Goal: Ask a question: Seek information or help from site administrators or community

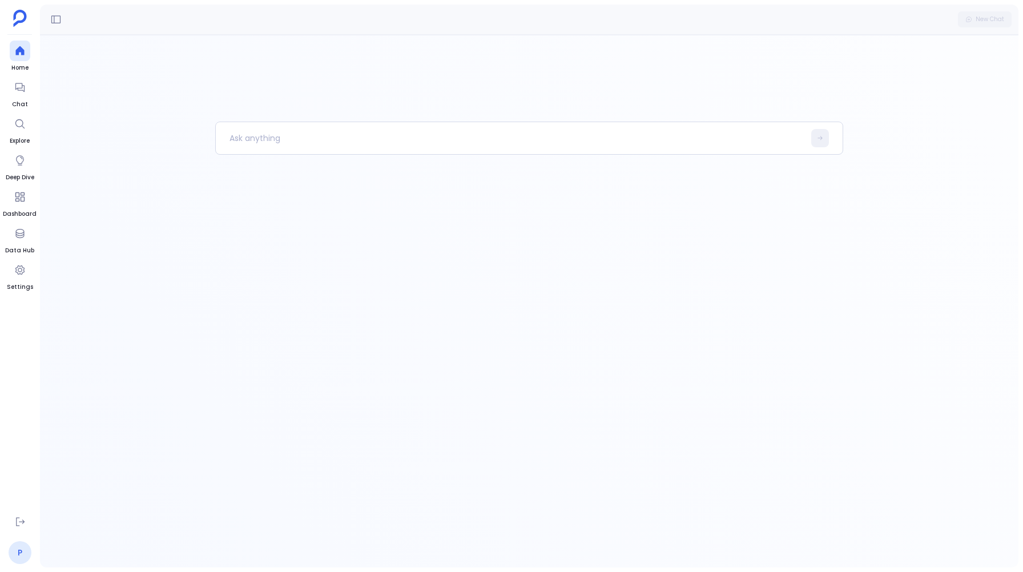
click at [21, 556] on link "P" at bounding box center [20, 552] width 23 height 23
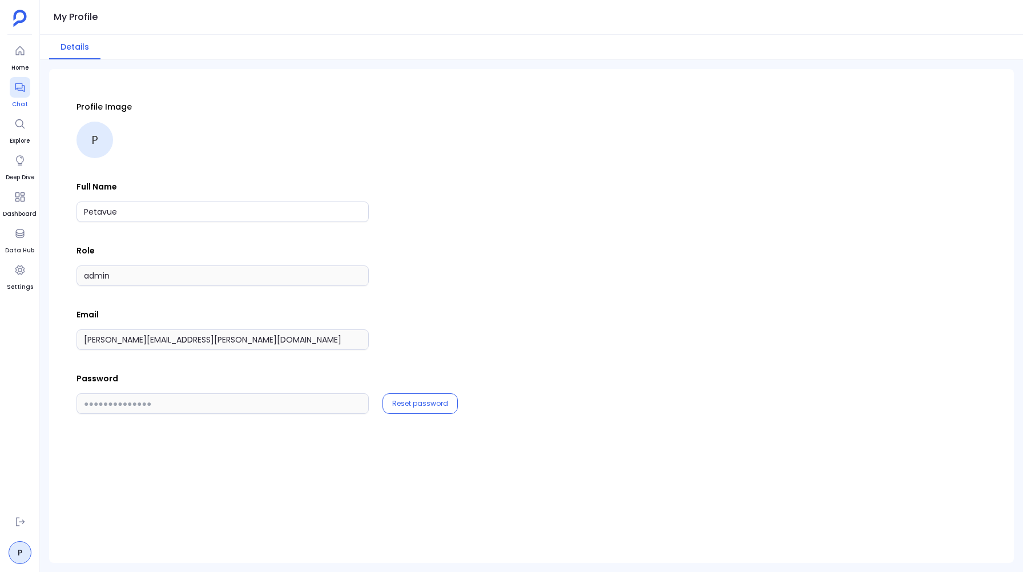
click at [16, 99] on link "Chat" at bounding box center [20, 93] width 21 height 32
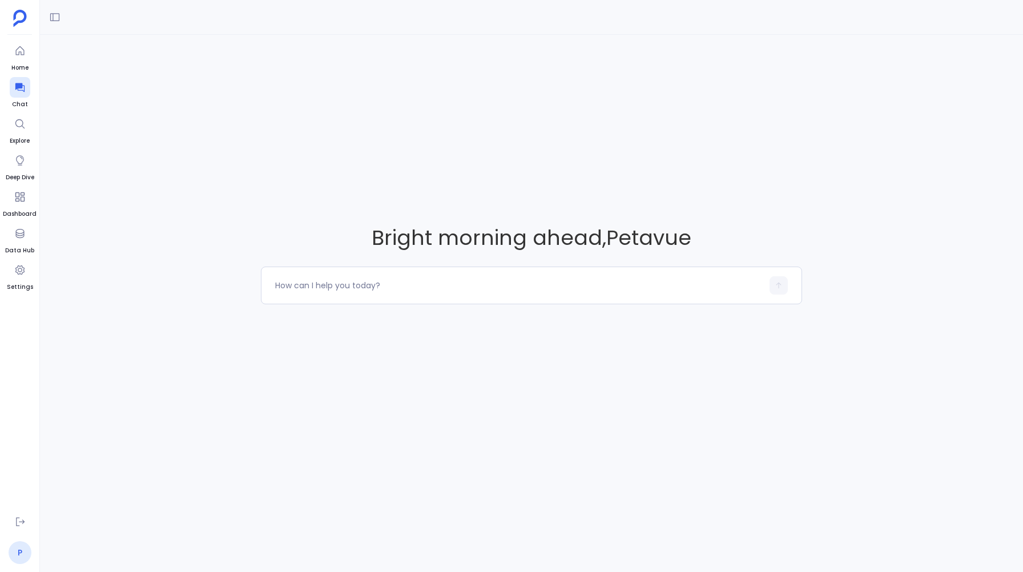
click at [17, 558] on link "P" at bounding box center [20, 552] width 23 height 23
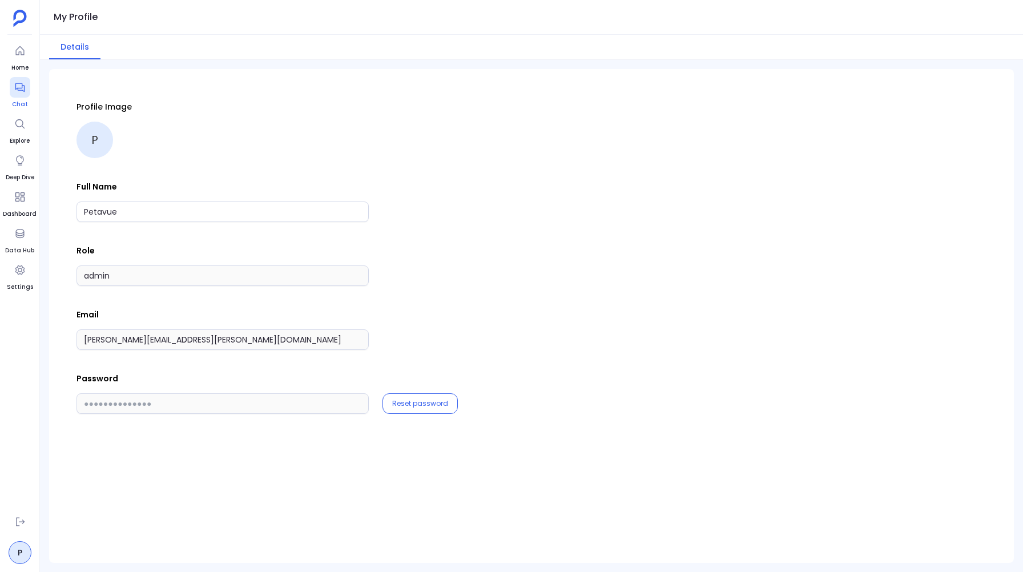
click at [21, 91] on icon at bounding box center [19, 87] width 11 height 11
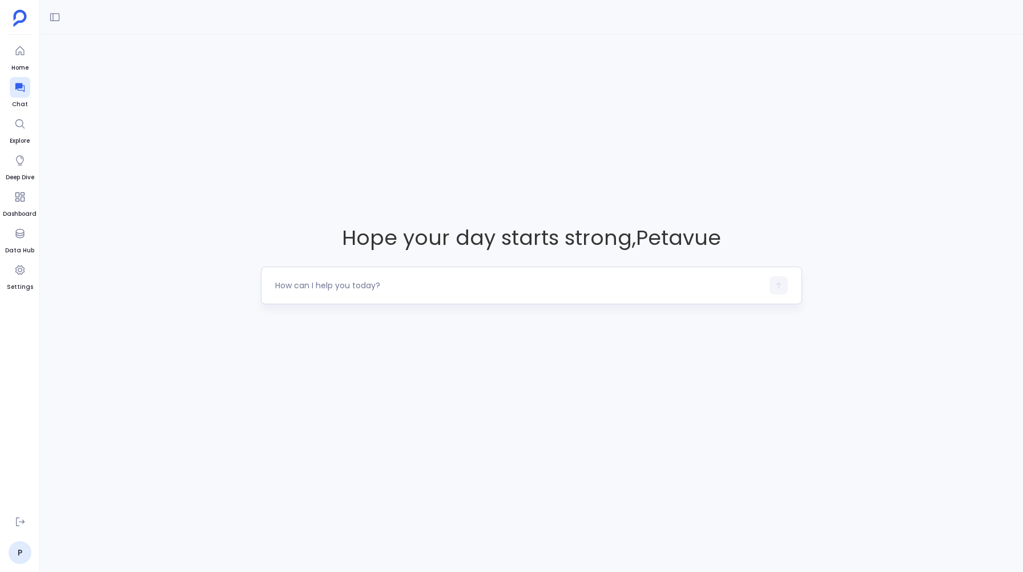
click at [299, 286] on textarea at bounding box center [518, 285] width 487 height 11
type textarea "S"
type textarea "I want to see the average sales cycle length across industries"
click at [782, 282] on icon "button" at bounding box center [779, 286] width 8 height 8
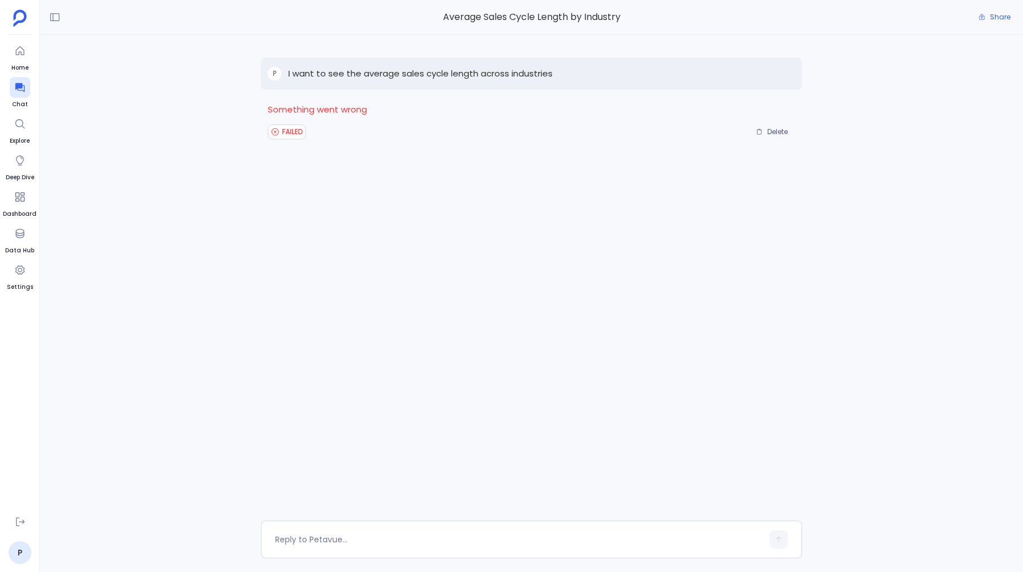
click at [202, 166] on div "P I want to see the average sales cycle length across industries Something went…" at bounding box center [531, 278] width 983 height 486
click at [157, 142] on div "P I want to see the average sales cycle length across industries Something went…" at bounding box center [531, 278] width 983 height 486
click at [17, 554] on link "P" at bounding box center [20, 552] width 23 height 23
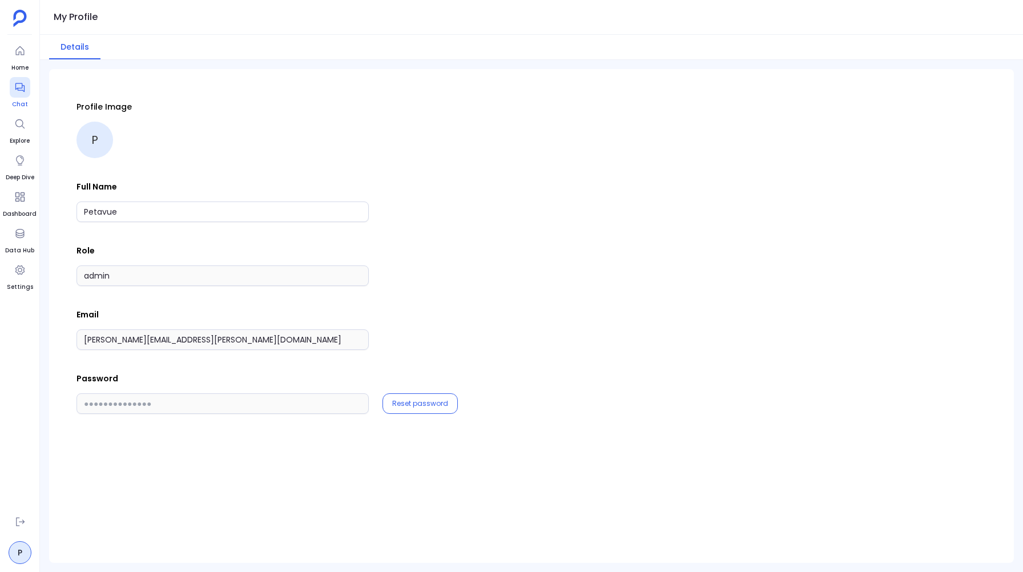
click at [23, 83] on icon at bounding box center [19, 87] width 11 height 11
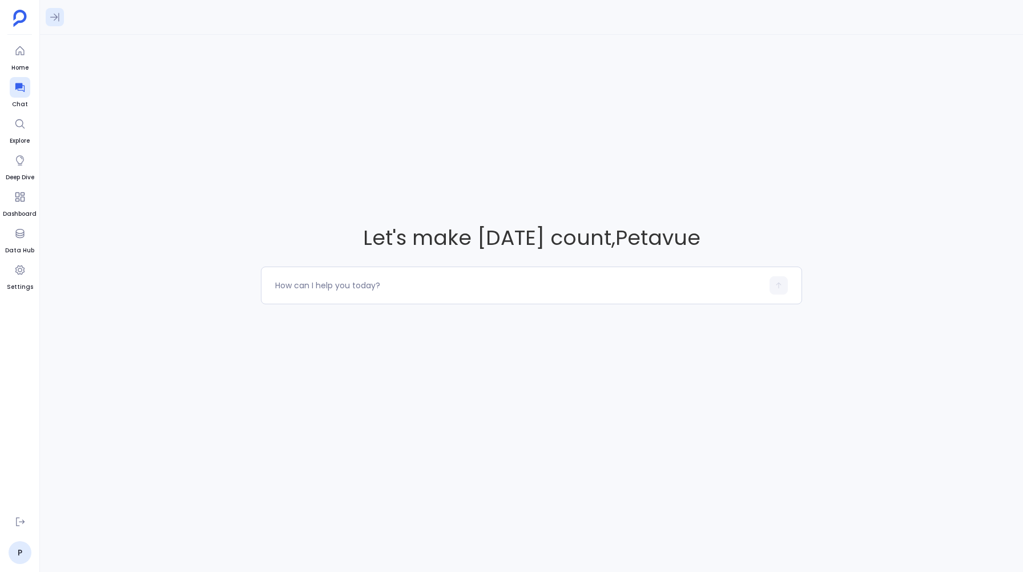
click at [55, 13] on icon at bounding box center [54, 16] width 11 height 11
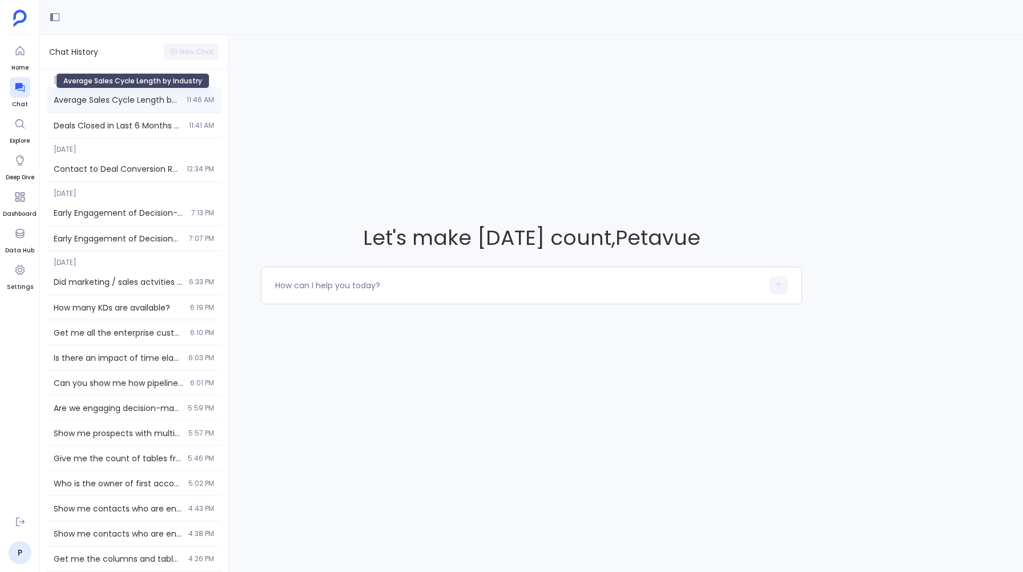
click at [89, 98] on span "Average Sales Cycle Length by Industry" at bounding box center [117, 99] width 126 height 11
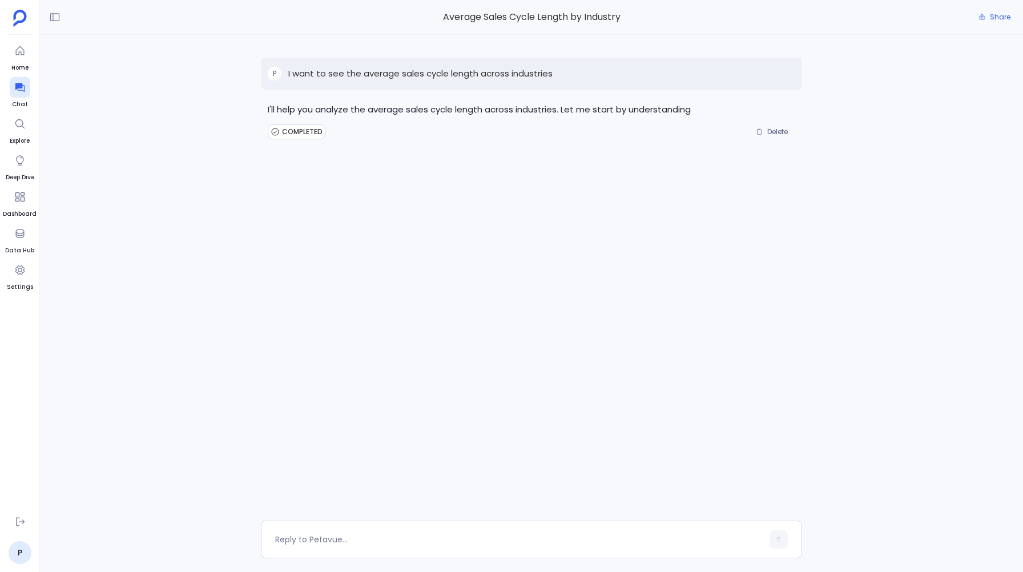
click at [298, 134] on span "COMPLETED" at bounding box center [302, 131] width 41 height 9
click at [532, 74] on p "I want to see the average sales cycle length across industries" at bounding box center [420, 74] width 264 height 14
copy p "I want to see the average sales cycle length across industries"
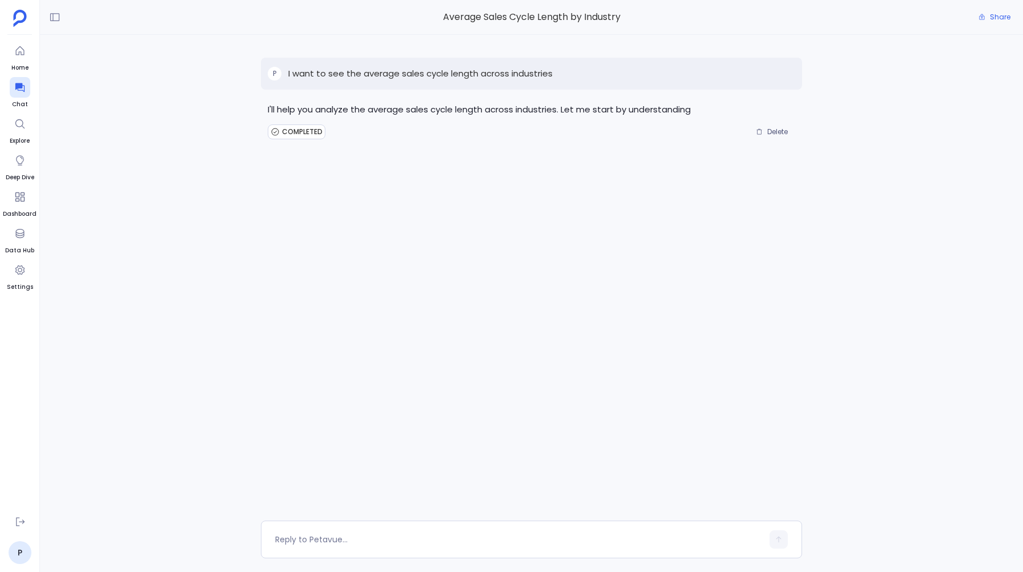
click at [348, 274] on div "P I want to see the average sales cycle length across industries I'll help you …" at bounding box center [531, 278] width 541 height 486
drag, startPoint x: 276, startPoint y: 110, endPoint x: 486, endPoint y: 114, distance: 209.6
click at [485, 114] on p "I'll help you analyze the average sales cycle length across industries. Let me …" at bounding box center [531, 109] width 527 height 17
click at [171, 171] on div "P I want to see the average sales cycle length across industries I'll help you …" at bounding box center [531, 278] width 983 height 486
click at [540, 74] on p "I want to see the average sales cycle length across industries" at bounding box center [420, 74] width 264 height 14
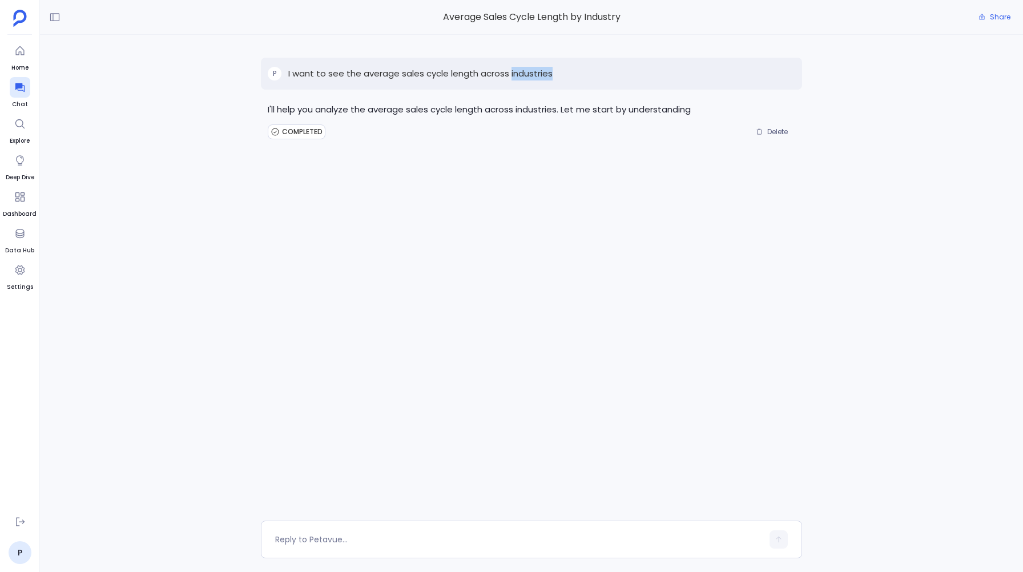
click at [540, 74] on p "I want to see the average sales cycle length across industries" at bounding box center [420, 74] width 264 height 14
copy p "I want to see the average sales cycle length across industries"
click at [175, 220] on div "P I want to see the average sales cycle length across industries I'll help you …" at bounding box center [531, 278] width 983 height 486
click at [311, 540] on textarea at bounding box center [518, 539] width 487 height 11
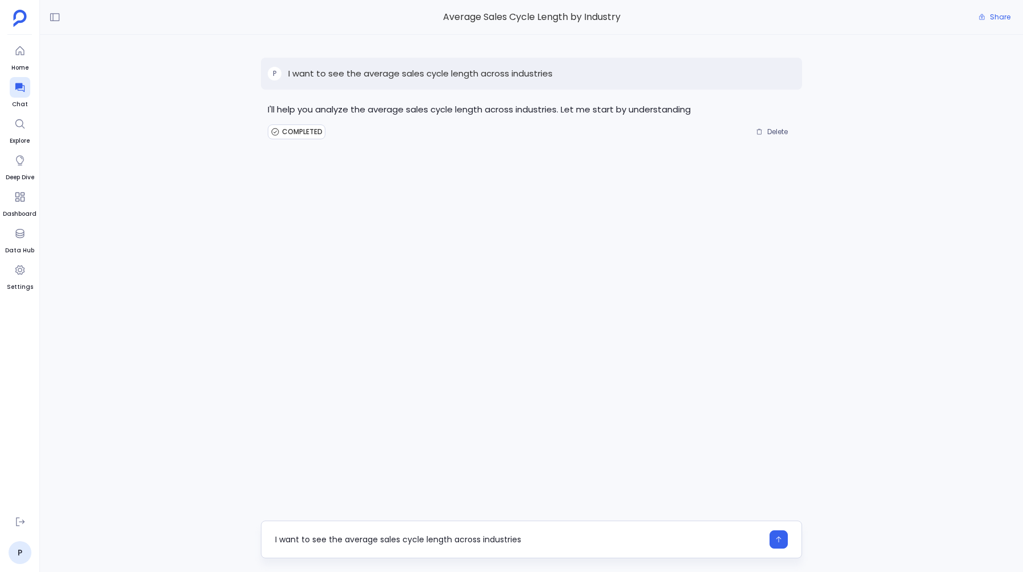
type textarea "I want to see the average sales cycle length across industries"
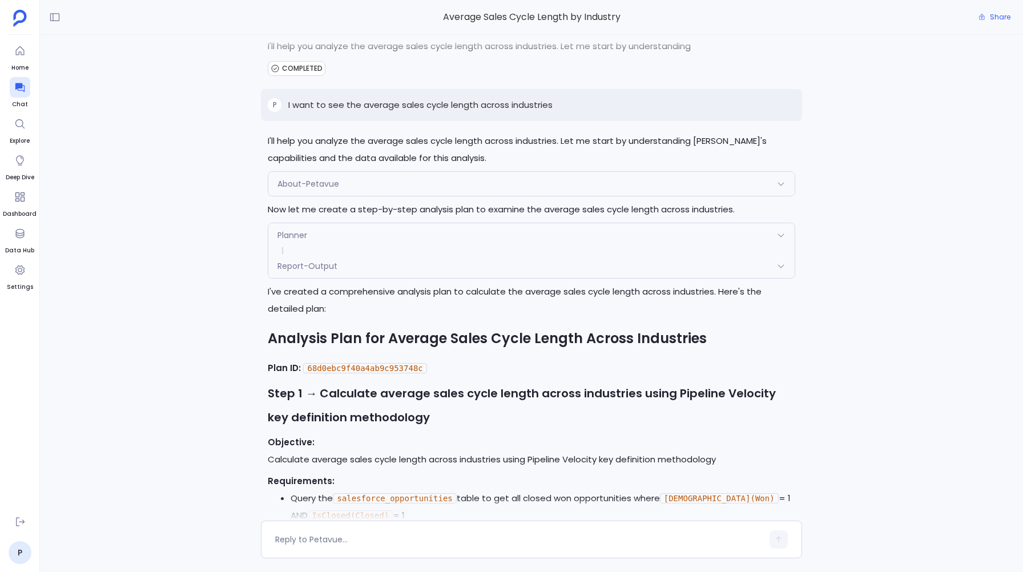
scroll to position [61, 0]
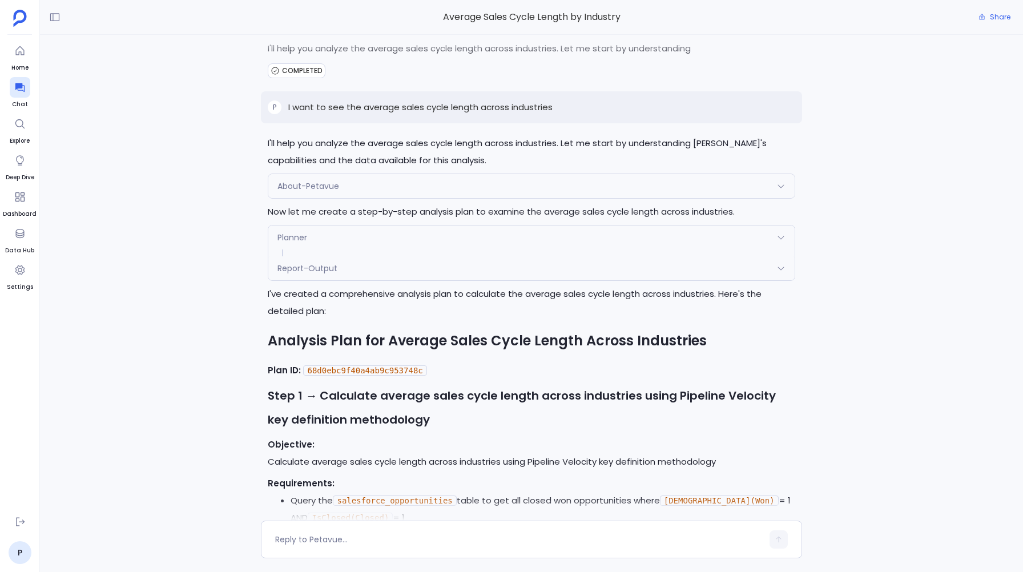
click at [307, 262] on div "Report-Output" at bounding box center [531, 268] width 526 height 24
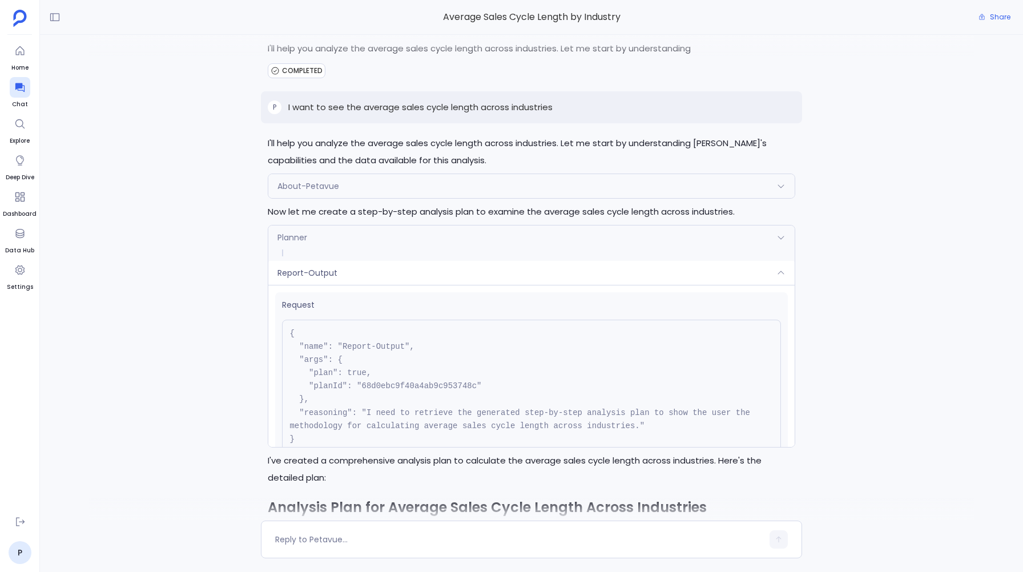
click at [307, 262] on div "Report-Output" at bounding box center [531, 273] width 526 height 24
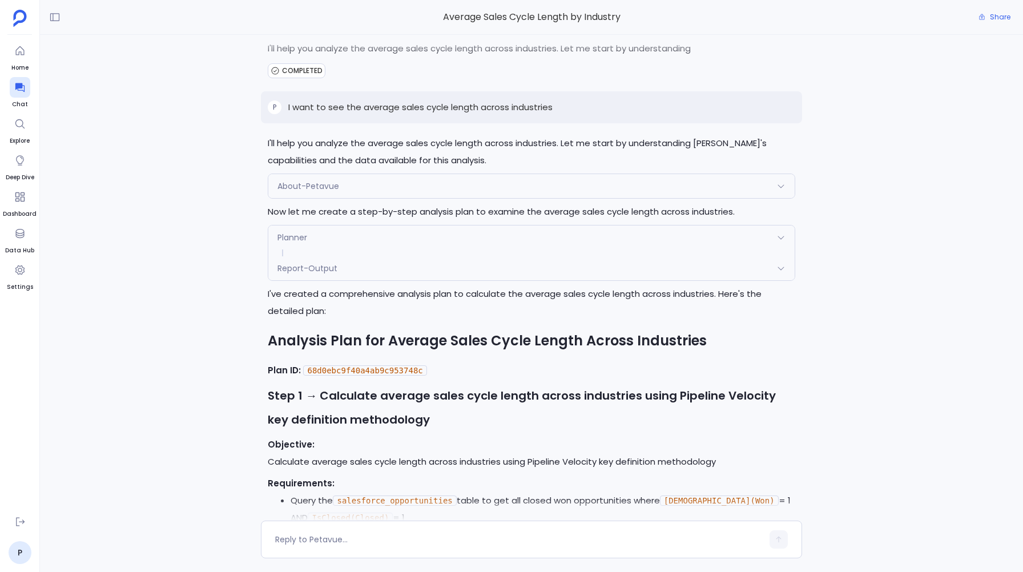
scroll to position [0, 0]
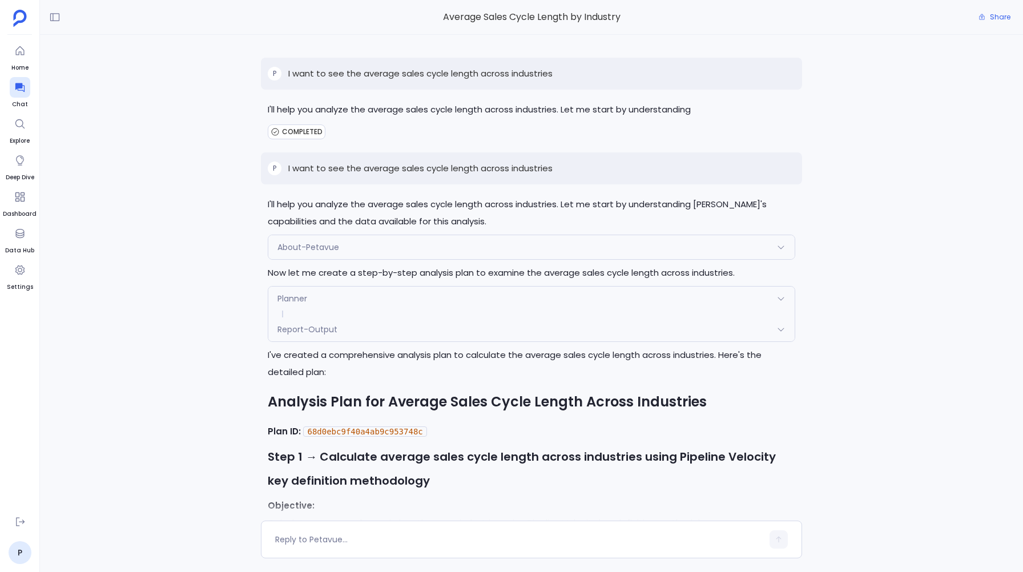
click at [542, 168] on p "I want to see the average sales cycle length across industries" at bounding box center [420, 169] width 264 height 14
copy p "I want to see the average sales cycle length across industries"
click at [232, 173] on div "P I want to see the average sales cycle length across industries I'll help you …" at bounding box center [531, 278] width 983 height 486
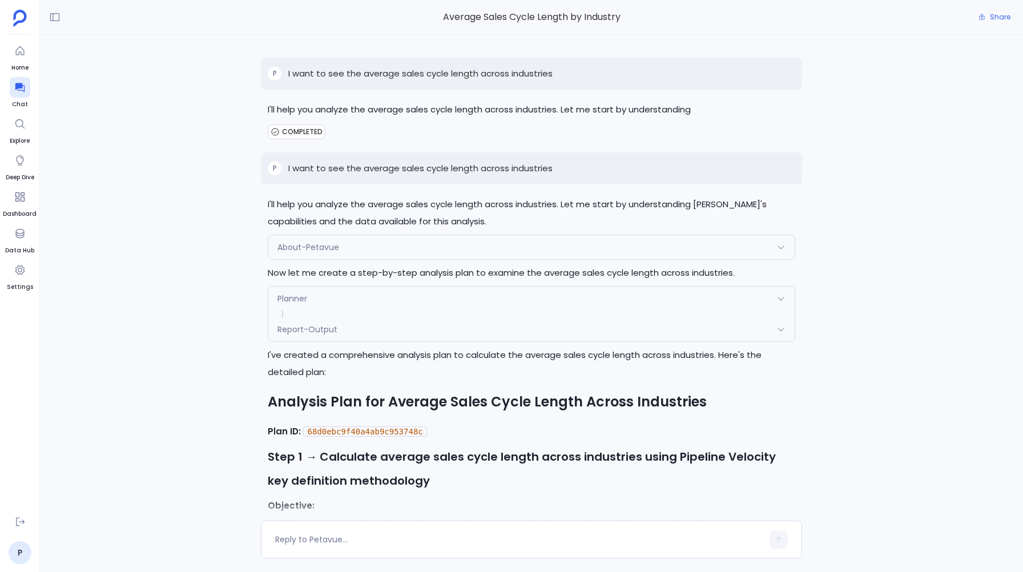
scroll to position [500, 0]
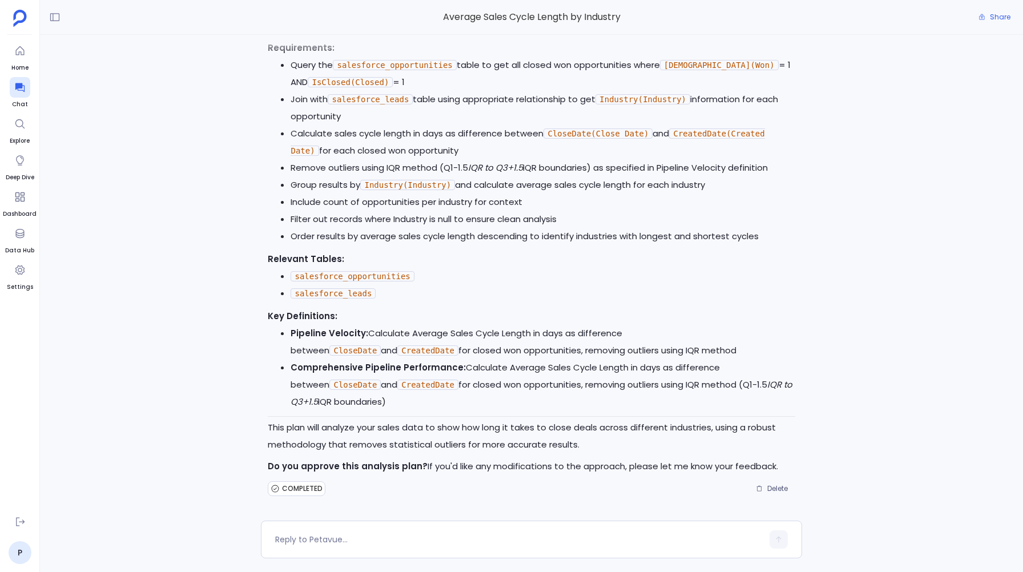
click at [204, 90] on div "P I want to see the average sales cycle length across industries I'll help you …" at bounding box center [531, 278] width 983 height 486
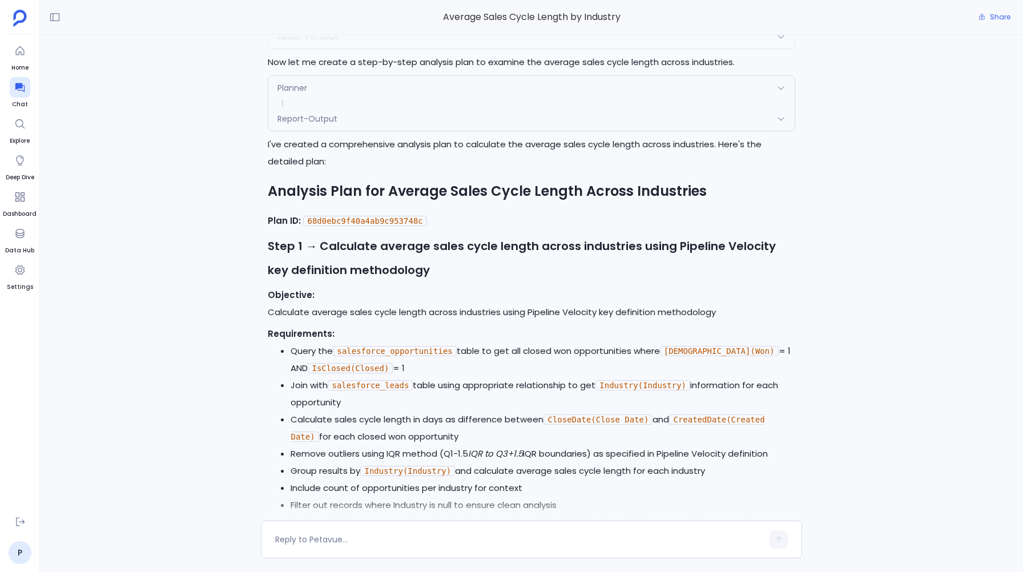
scroll to position [0, 0]
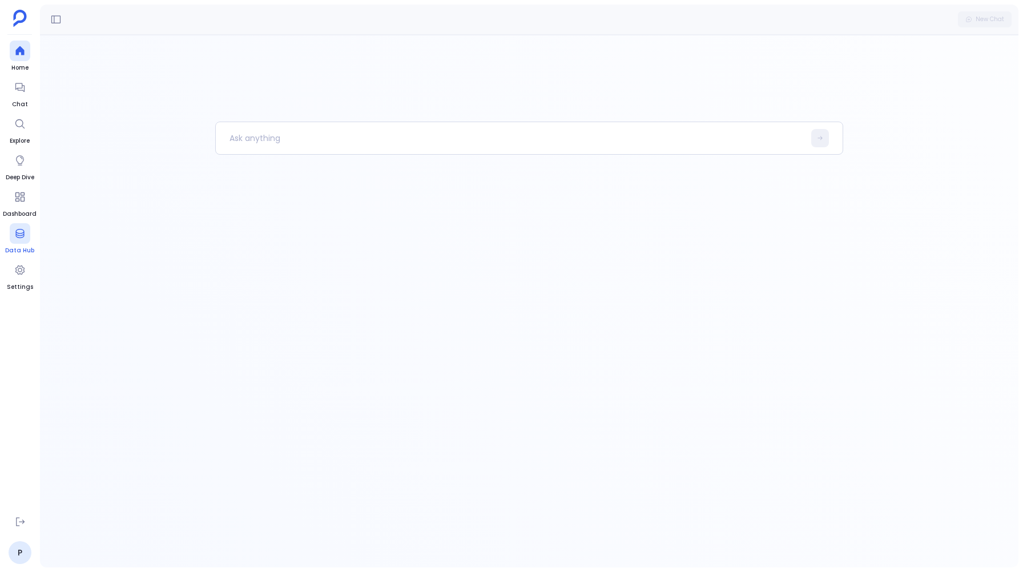
click at [22, 234] on icon at bounding box center [19, 233] width 11 height 11
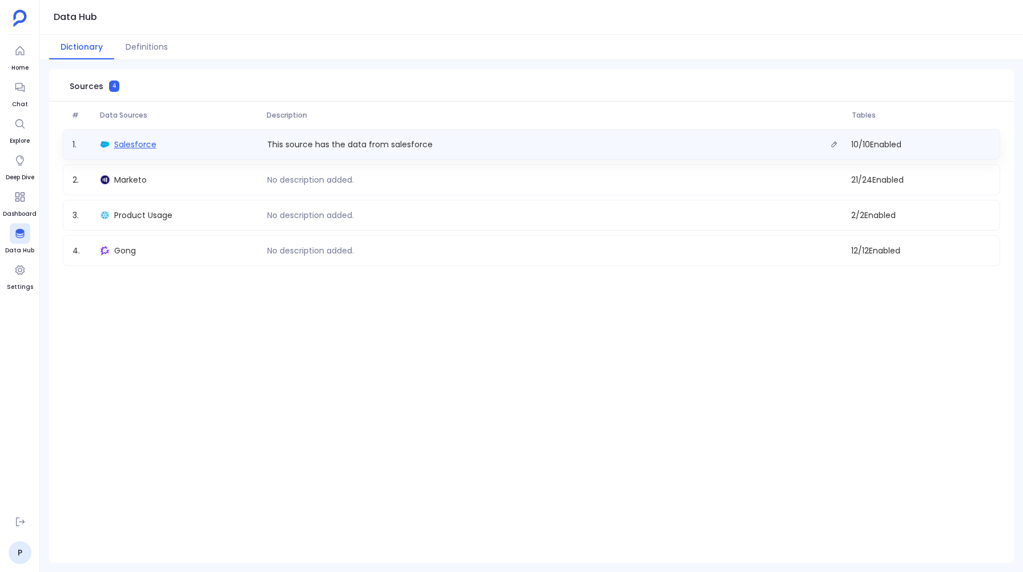
click at [124, 145] on span "Salesforce" at bounding box center [135, 144] width 42 height 11
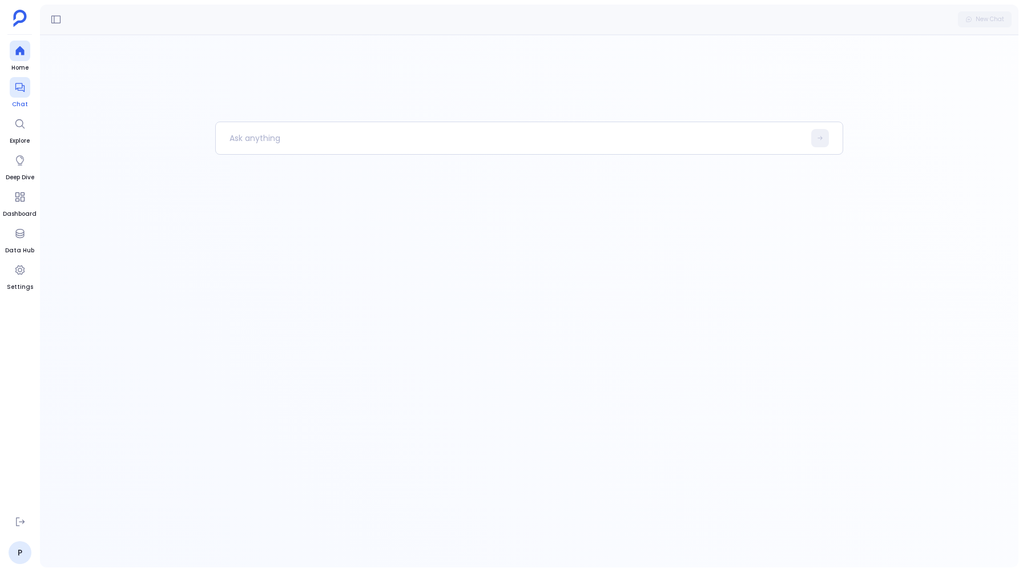
click at [25, 87] on div at bounding box center [20, 87] width 21 height 21
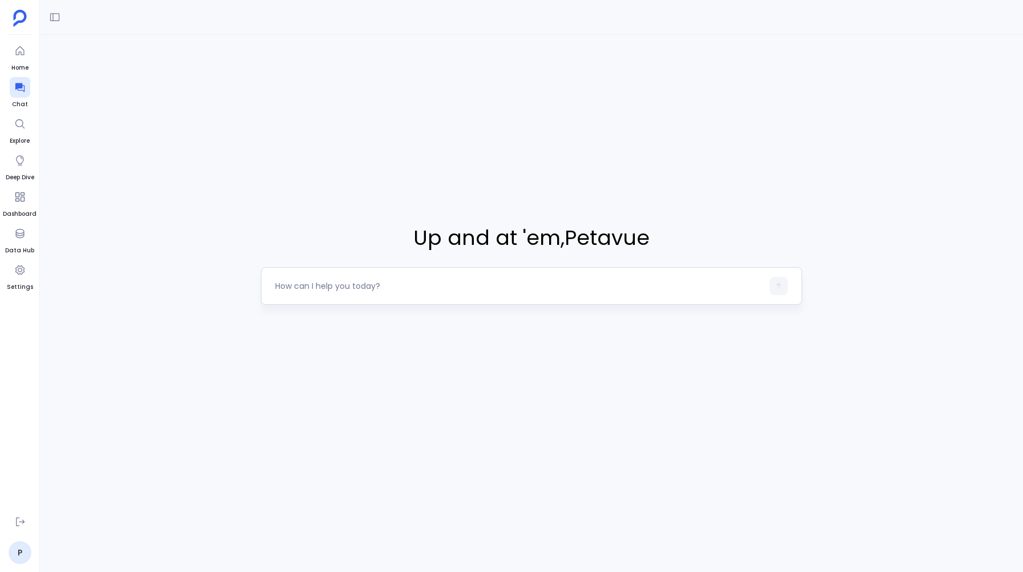
click at [298, 293] on div at bounding box center [518, 286] width 487 height 18
click at [297, 286] on textarea at bounding box center [518, 285] width 487 height 11
type textarea "I want to see the average sales cycle length across industries"
click at [780, 280] on button "button" at bounding box center [779, 286] width 18 height 18
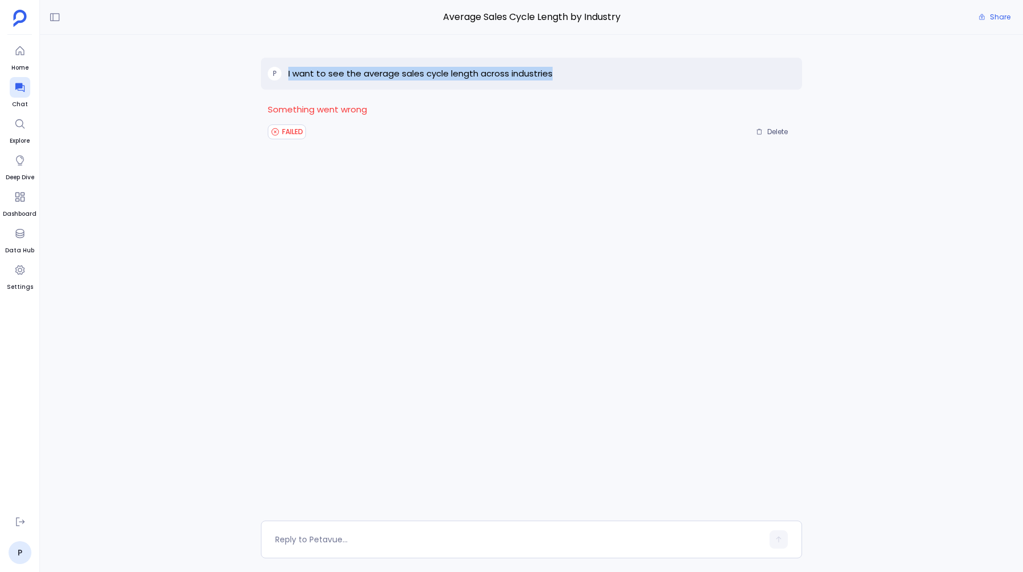
drag, startPoint x: 556, startPoint y: 73, endPoint x: 287, endPoint y: 75, distance: 269.0
click at [287, 75] on div "P I want to see the average sales cycle length across industries" at bounding box center [531, 74] width 541 height 32
copy p "I want to see the average sales cycle length across industries"
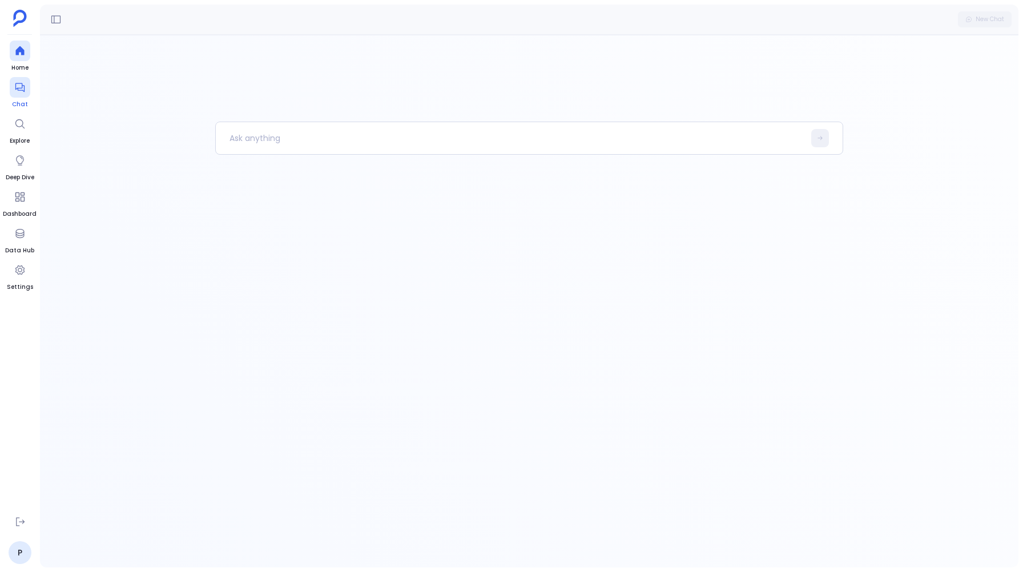
click at [12, 93] on div at bounding box center [20, 87] width 21 height 21
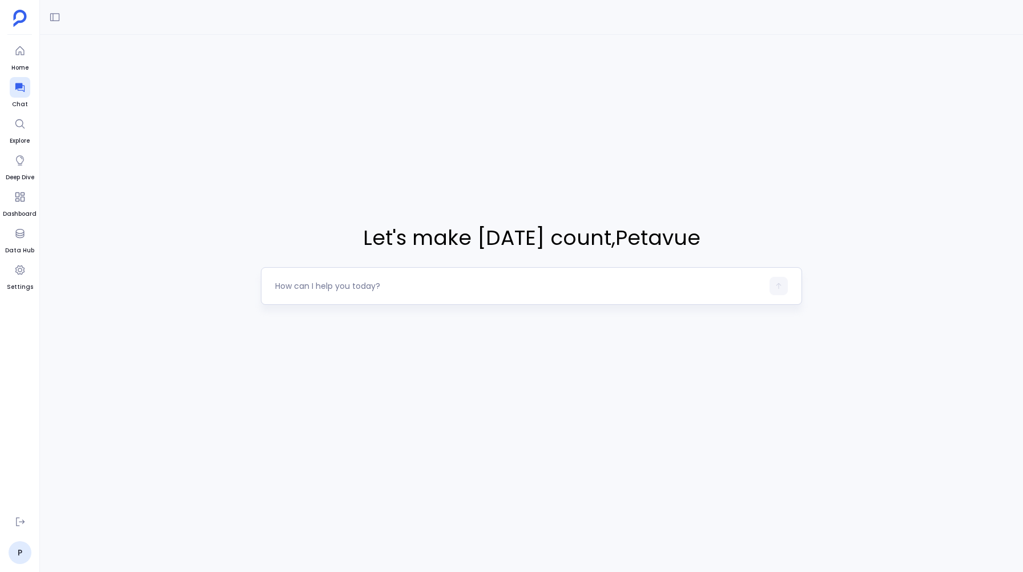
click at [303, 282] on textarea at bounding box center [518, 285] width 487 height 11
type textarea "I want to see the average sales cycle length across industries"
click at [772, 282] on button "button" at bounding box center [779, 286] width 18 height 18
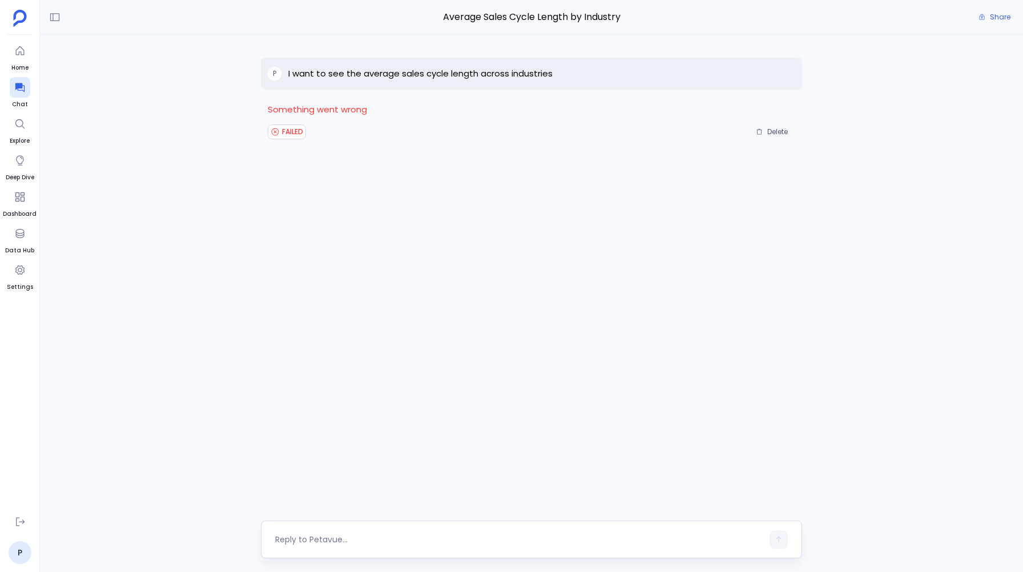
click at [344, 544] on textarea at bounding box center [518, 539] width 487 height 11
type textarea "68d0e9d368eac1aa72f1bdaa"
drag, startPoint x: 554, startPoint y: 74, endPoint x: 288, endPoint y: 73, distance: 266.1
click at [288, 73] on div "P I want to see the average sales cycle length across industries" at bounding box center [531, 74] width 541 height 32
copy p "I want to see the average sales cycle length across industries"
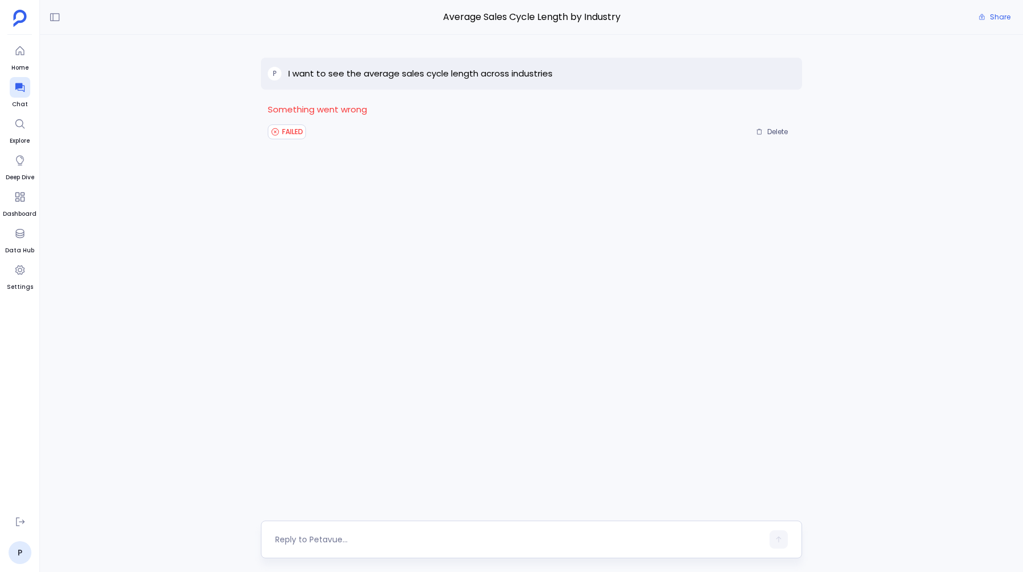
click at [291, 541] on textarea at bounding box center [518, 539] width 487 height 11
type textarea "I want to see the average sales cycle length across industries"
click at [776, 541] on icon "button" at bounding box center [779, 540] width 8 height 8
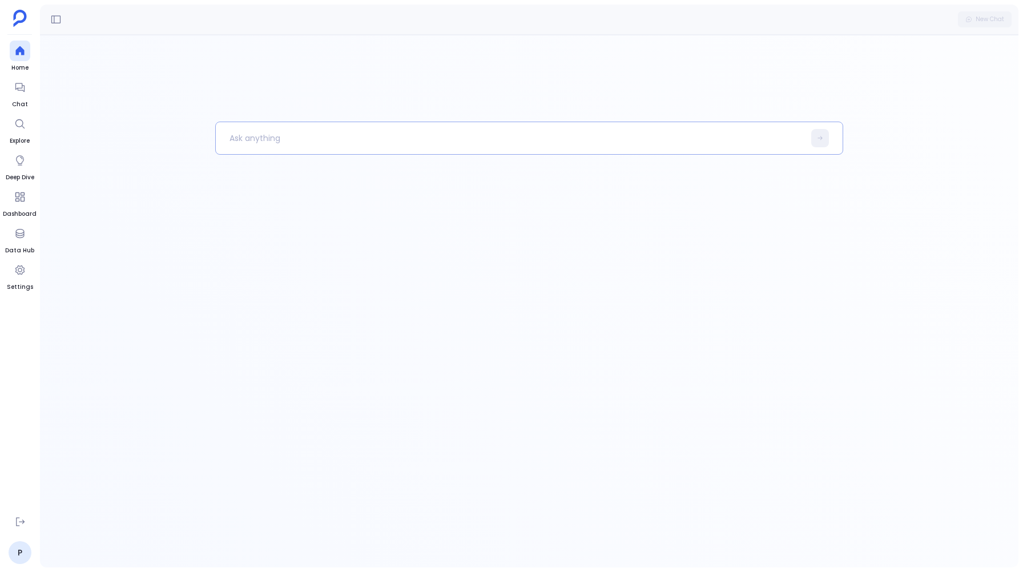
click at [247, 138] on p at bounding box center [510, 138] width 589 height 30
click at [21, 81] on div at bounding box center [20, 87] width 21 height 21
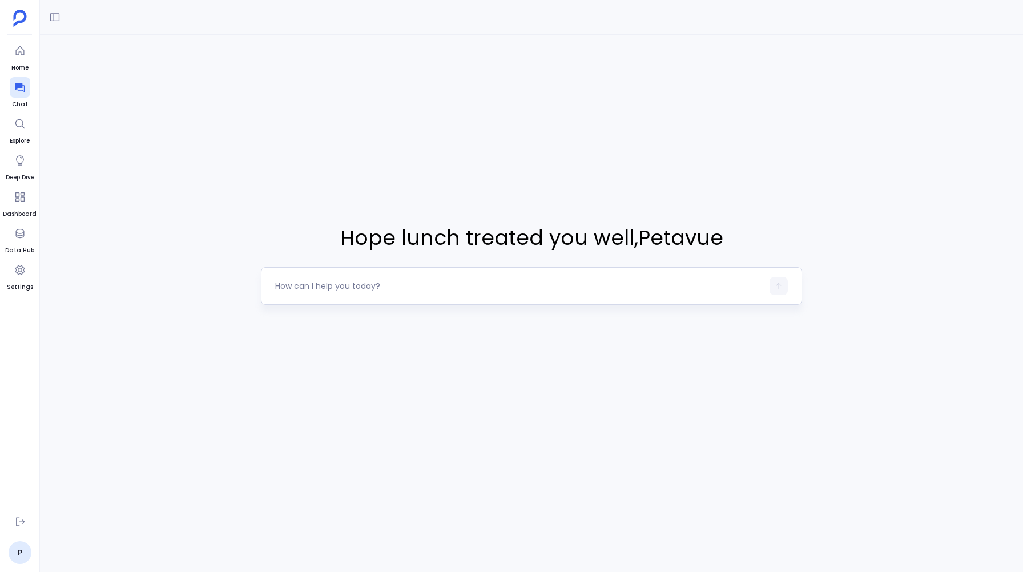
click at [284, 286] on textarea at bounding box center [518, 285] width 487 height 11
type textarea "I want to see the average sales cycle length across industries"
click at [775, 287] on icon "button" at bounding box center [779, 286] width 8 height 8
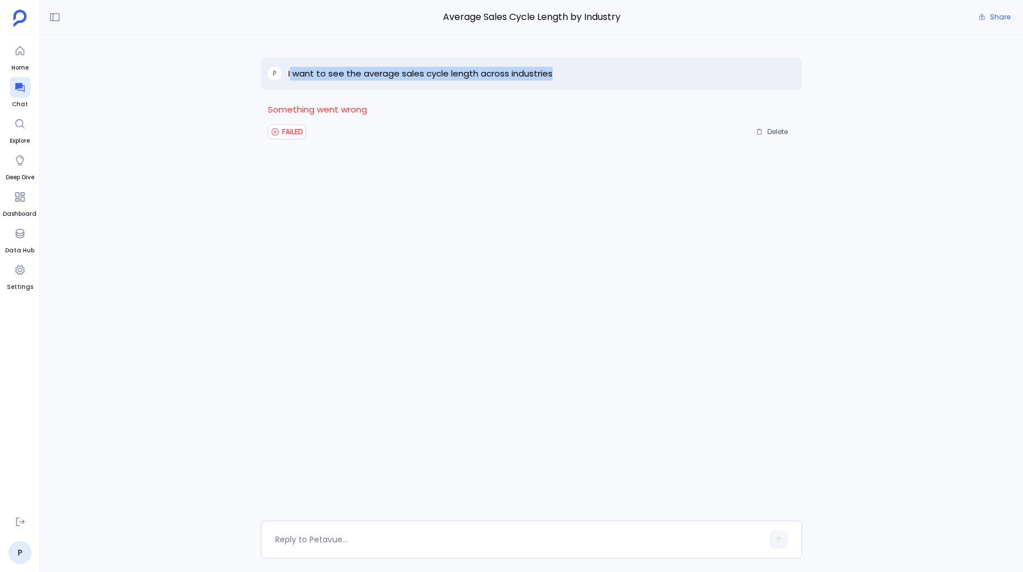
drag, startPoint x: 552, startPoint y: 75, endPoint x: 290, endPoint y: 77, distance: 262.7
click at [290, 77] on div "P I want to see the average sales cycle length across industries" at bounding box center [531, 74] width 541 height 32
click at [337, 83] on div "P I want to see the average sales cycle length across industries" at bounding box center [531, 74] width 541 height 32
click at [349, 538] on textarea at bounding box center [518, 539] width 487 height 11
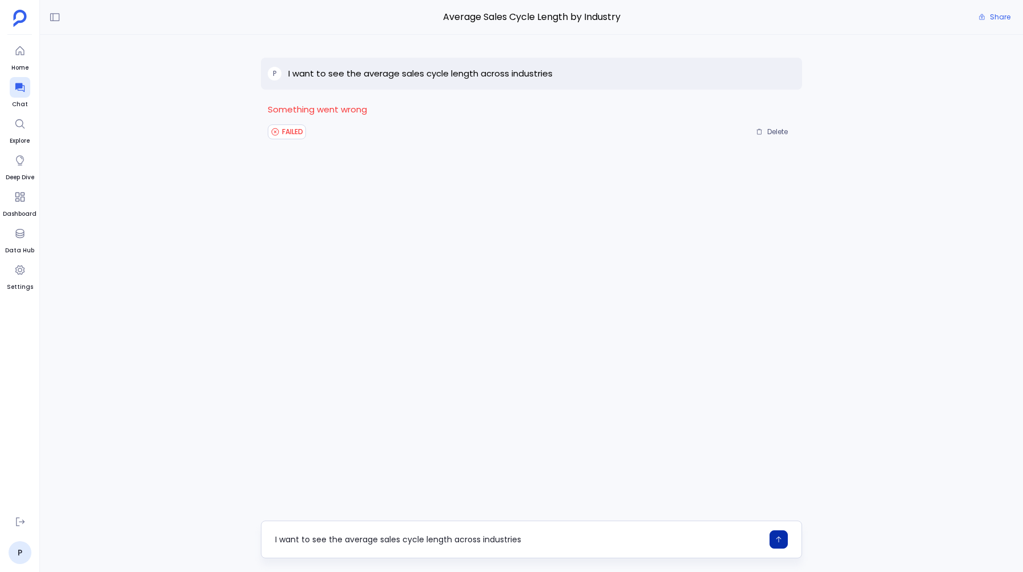
type textarea "I want to see the average sales cycle length across industries"
click at [775, 536] on icon "button" at bounding box center [779, 540] width 8 height 8
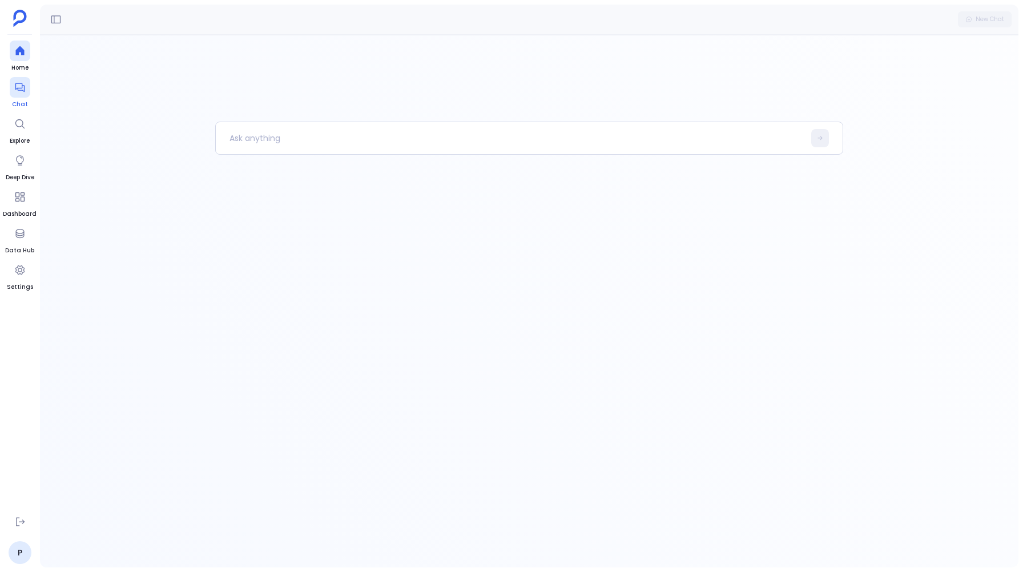
click at [11, 90] on div at bounding box center [20, 87] width 21 height 21
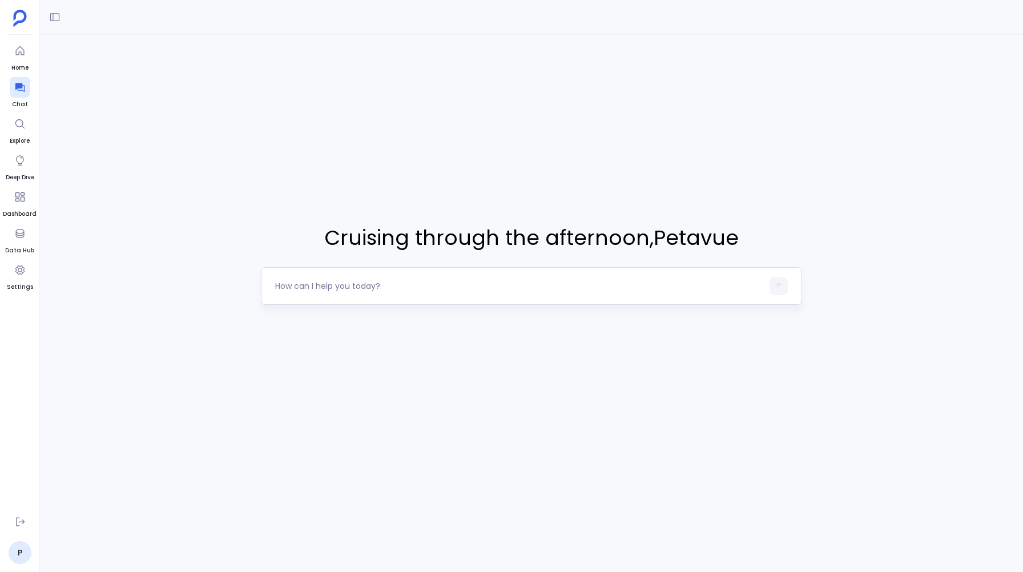
click at [295, 290] on textarea at bounding box center [518, 285] width 487 height 11
type textarea "I want to see the average sales cycle length across industries"
click at [775, 280] on button "button" at bounding box center [779, 286] width 18 height 18
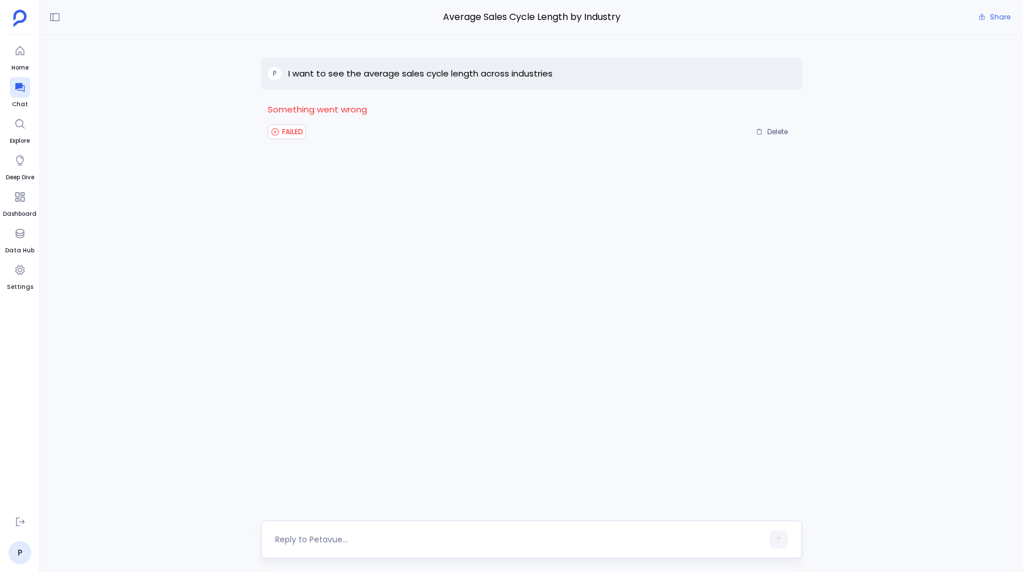
click at [312, 533] on div at bounding box center [518, 539] width 487 height 18
click at [296, 542] on textarea at bounding box center [518, 539] width 487 height 11
type textarea "I want to see the average sales cycle length across industries"
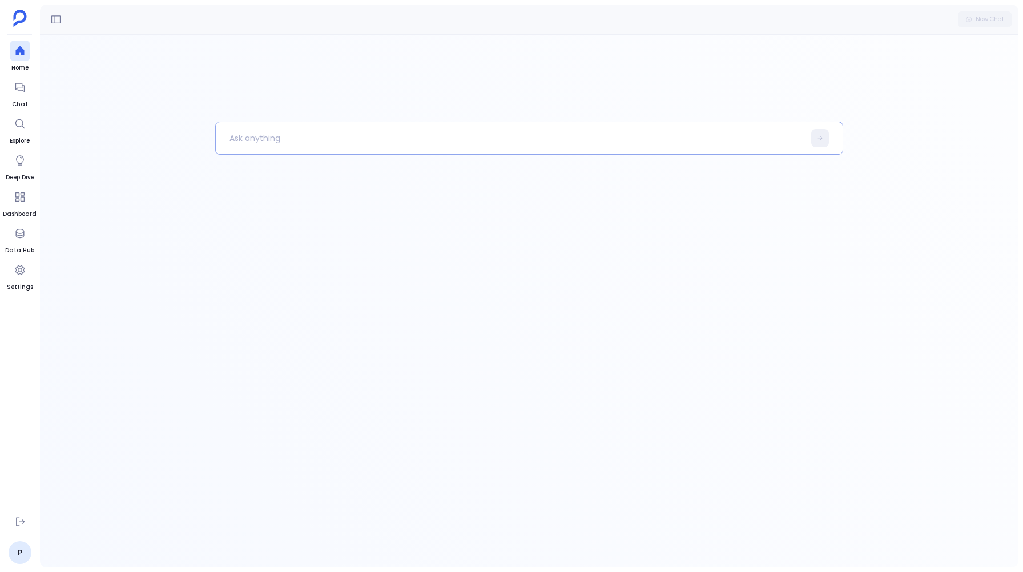
click at [243, 140] on p at bounding box center [510, 138] width 589 height 30
click at [823, 135] on button at bounding box center [820, 138] width 18 height 18
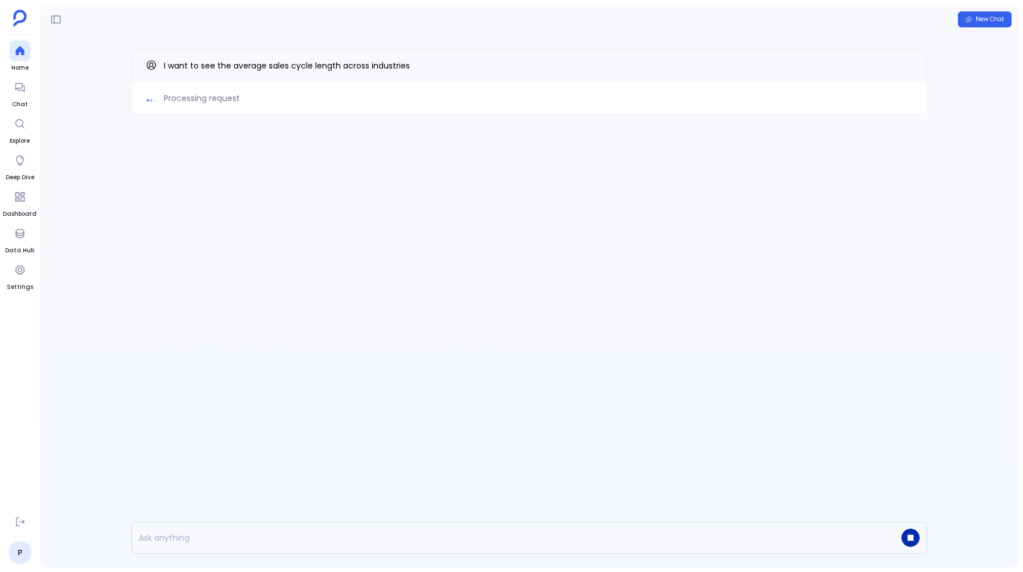
click at [913, 534] on icon "button" at bounding box center [911, 538] width 8 height 8
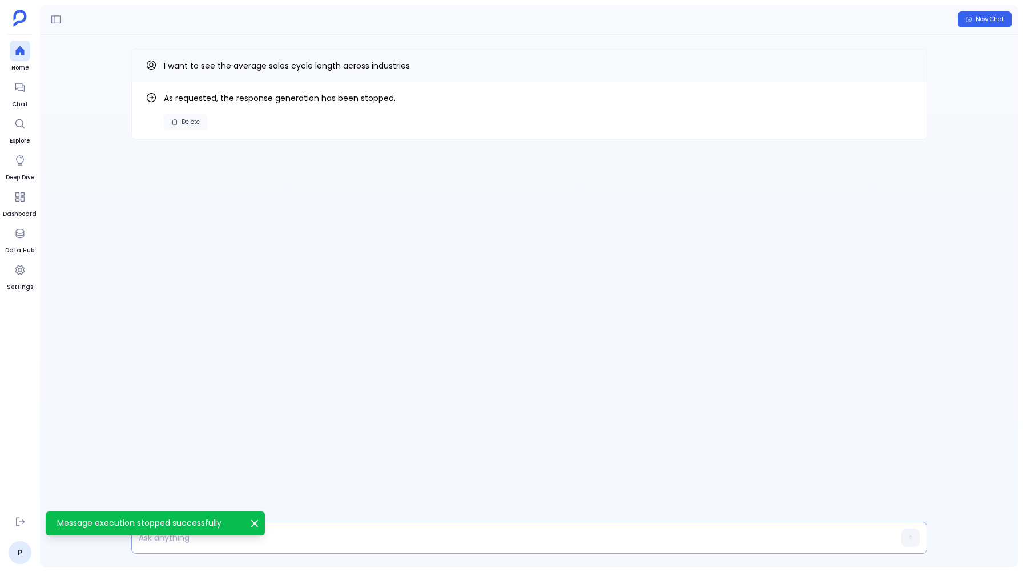
click at [180, 122] on button "Delete" at bounding box center [185, 122] width 43 height 16
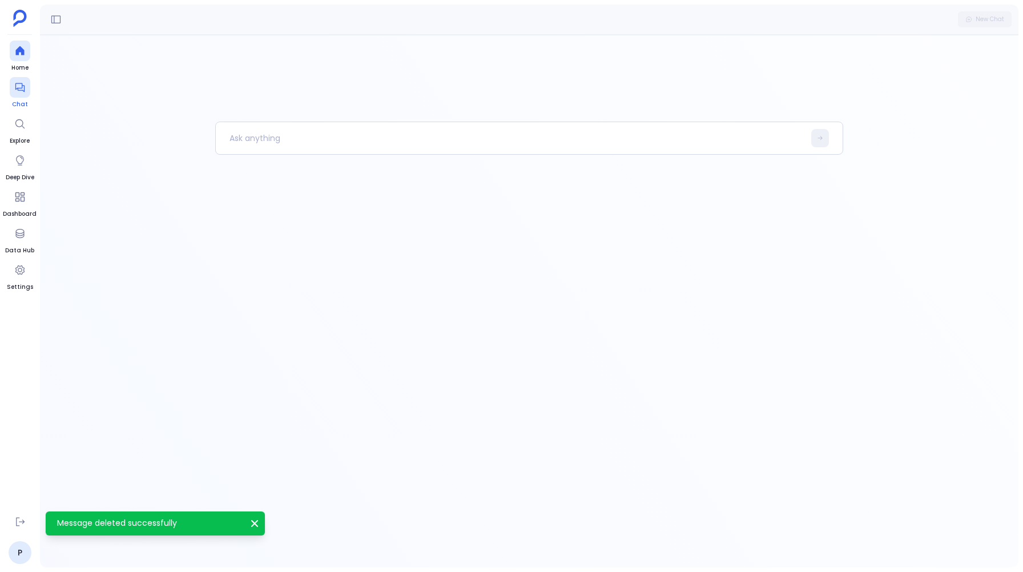
click at [16, 89] on icon at bounding box center [19, 87] width 11 height 11
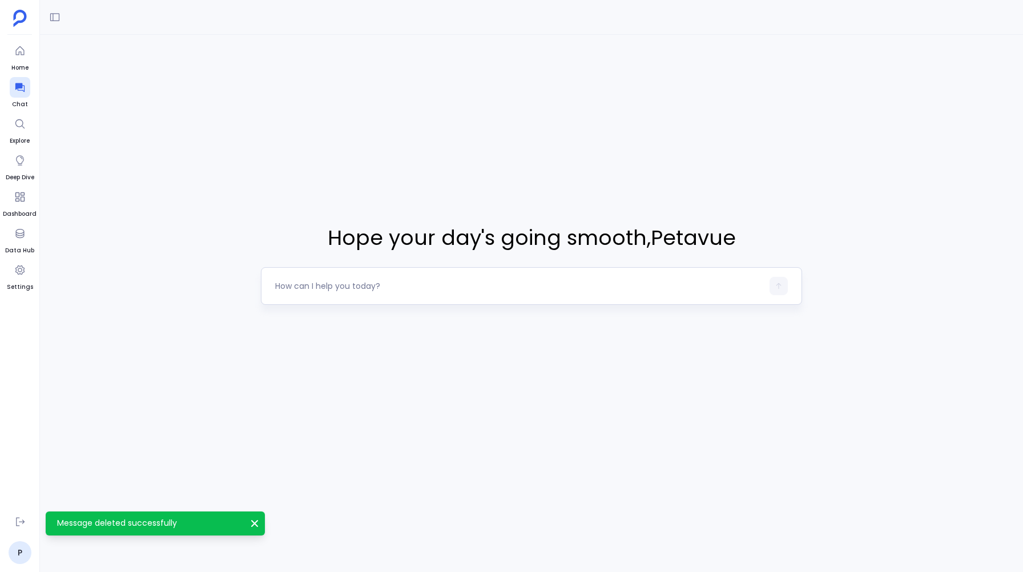
click at [299, 283] on textarea at bounding box center [518, 285] width 487 height 11
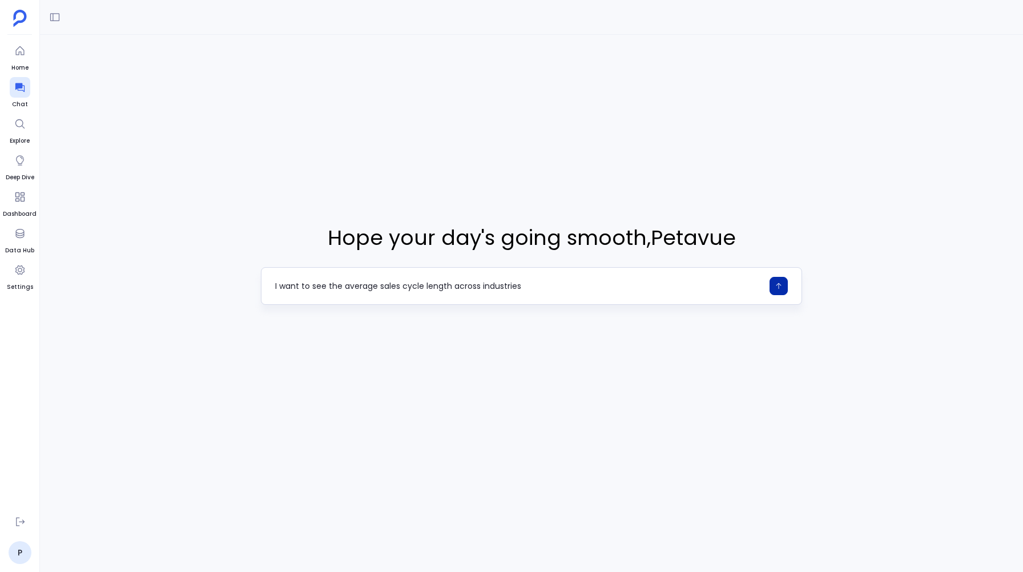
type textarea "I want to see the average sales cycle length across industries"
click at [778, 285] on icon "button" at bounding box center [779, 286] width 8 height 8
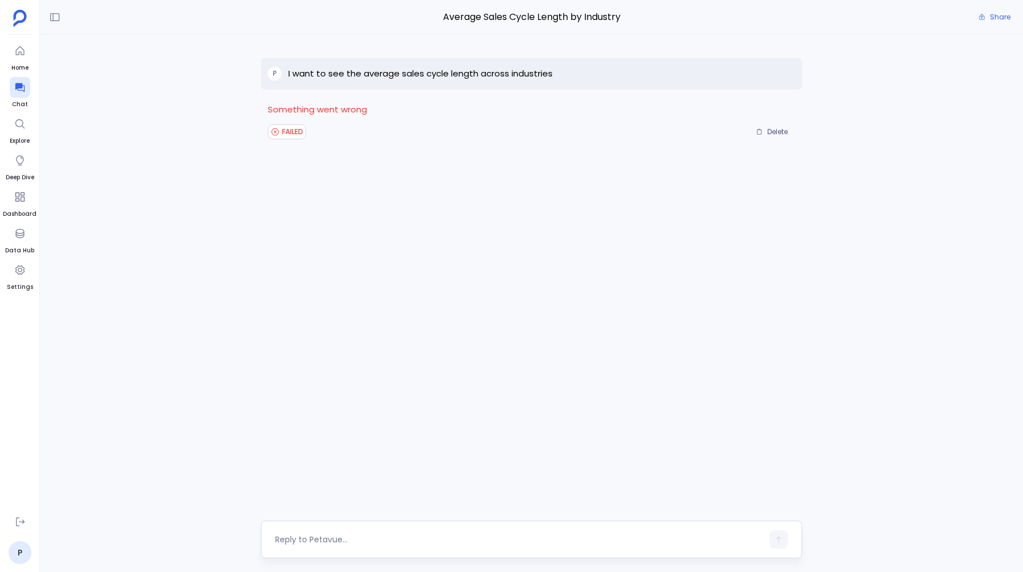
click at [305, 544] on textarea at bounding box center [518, 539] width 487 height 11
type textarea "I want to see the average sales cycle length across industries"
click at [781, 542] on icon "button" at bounding box center [779, 540] width 8 height 8
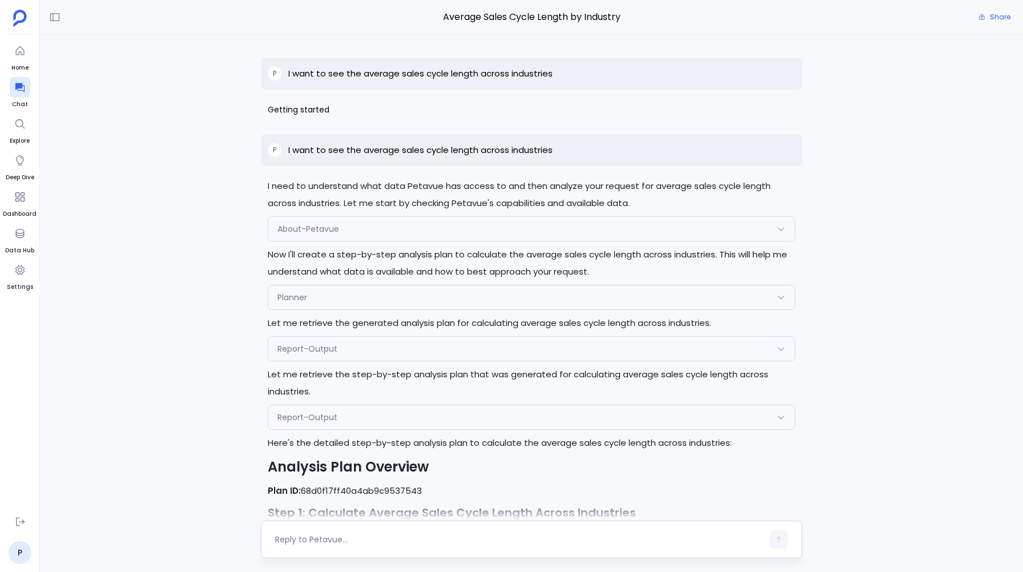
scroll to position [516, 0]
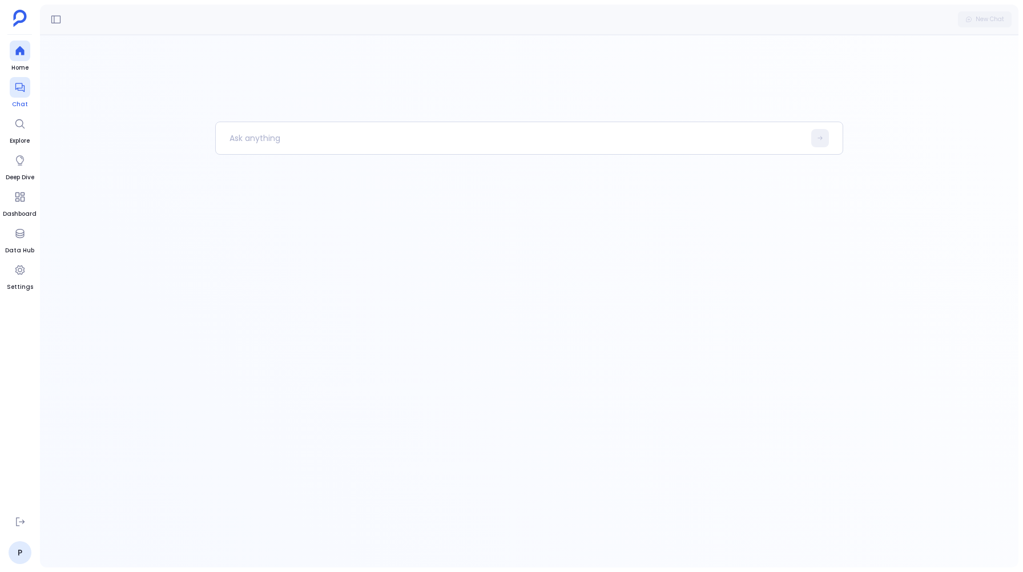
click at [18, 88] on icon at bounding box center [19, 87] width 9 height 9
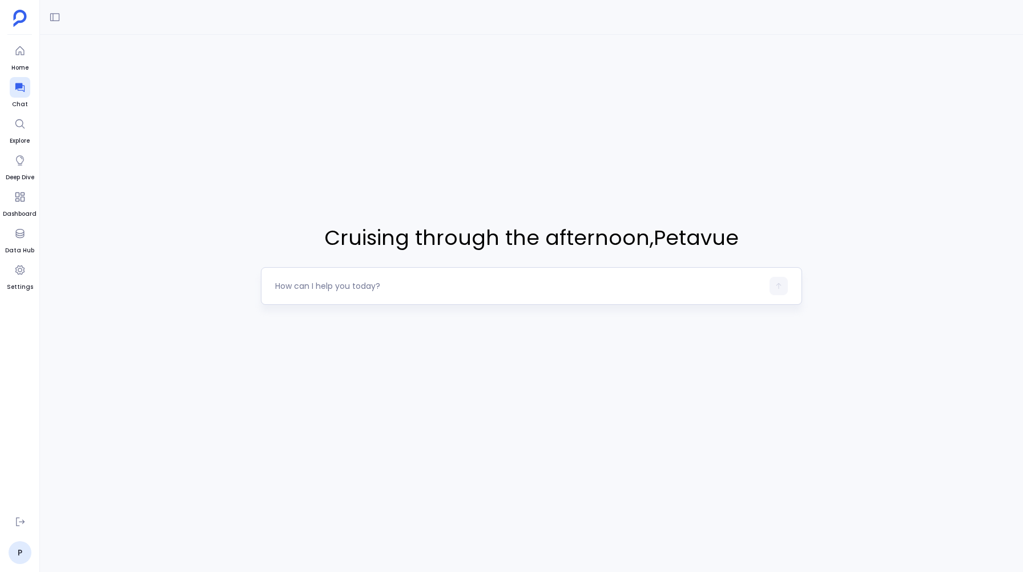
click at [304, 283] on textarea at bounding box center [518, 285] width 487 height 11
type textarea "I want to see the average sales cycle length across industries"
click at [781, 286] on icon "button" at bounding box center [779, 286] width 8 height 8
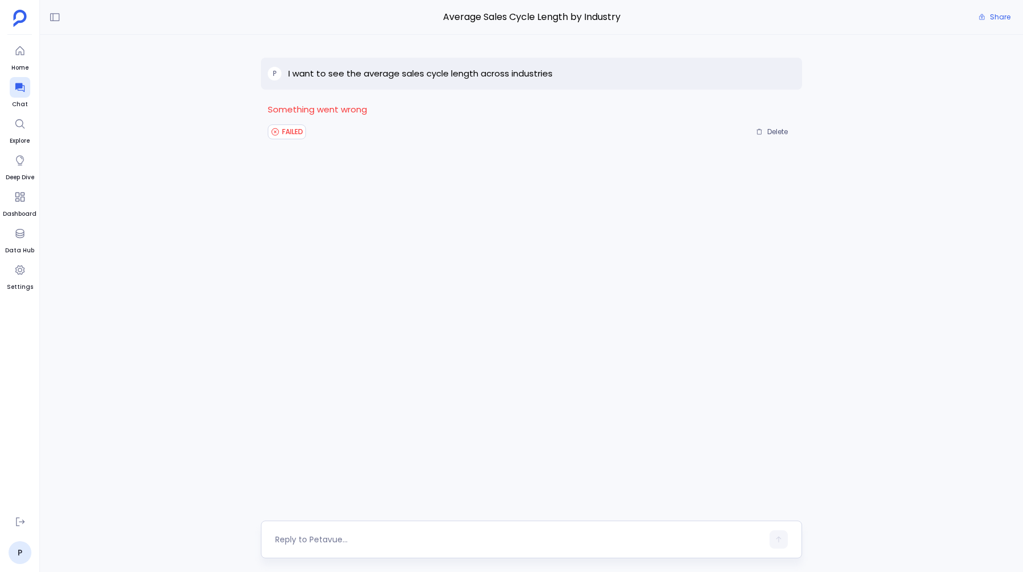
click at [353, 542] on textarea at bounding box center [518, 539] width 487 height 11
type textarea "I want to see the average sales cycle length across industries"
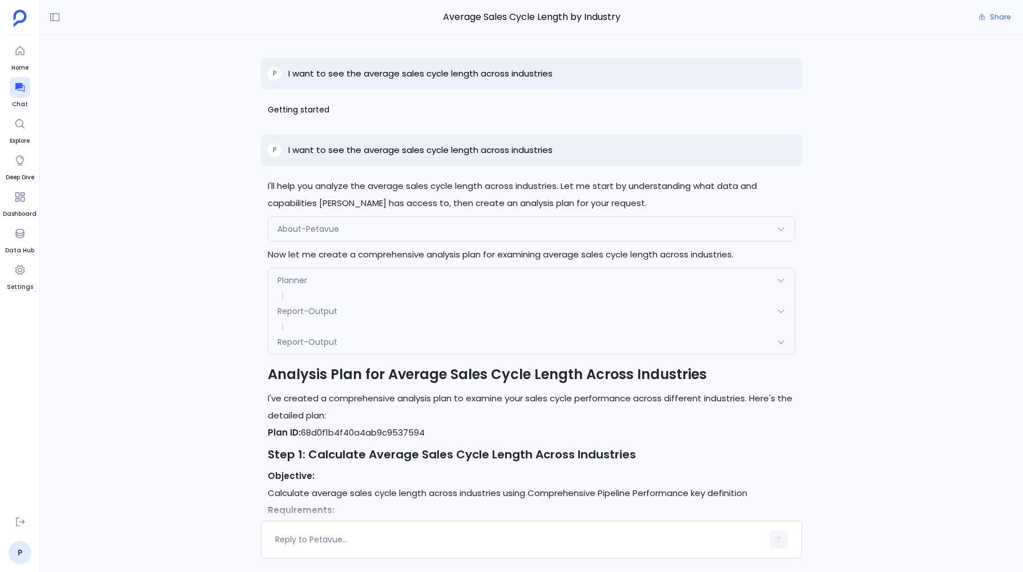
click at [537, 150] on p "I want to see the average sales cycle length across industries" at bounding box center [420, 150] width 264 height 14
copy p "I want to see the average sales cycle length across industries"
click at [234, 114] on div "P I want to see the average sales cycle length across industries Getting starte…" at bounding box center [531, 278] width 983 height 486
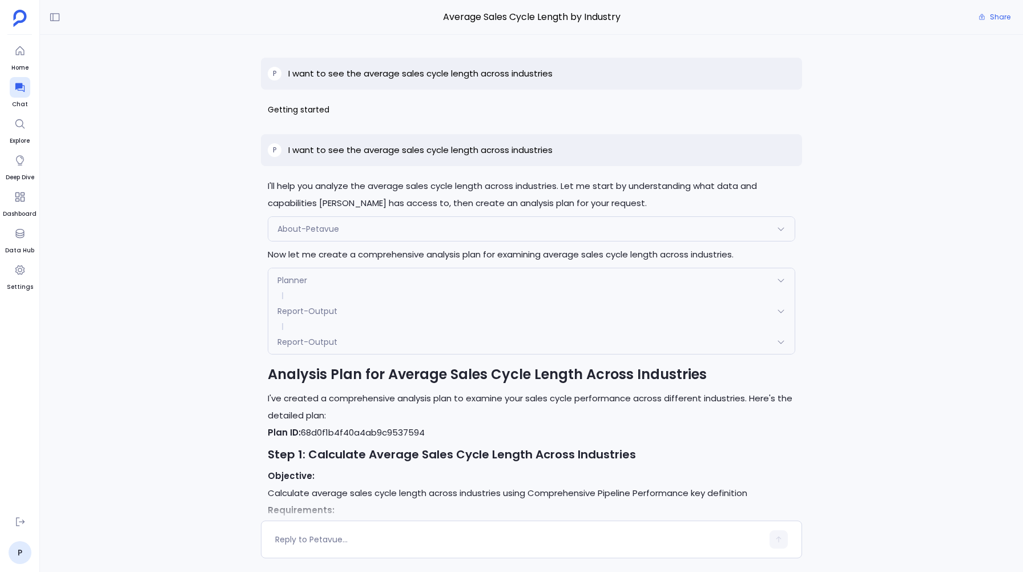
click at [381, 72] on p "I want to see the average sales cycle length across industries" at bounding box center [420, 74] width 264 height 14
copy p "I want to see the average sales cycle length across industries"
click at [176, 110] on div "P I want to see the average sales cycle length across industries Getting starte…" at bounding box center [531, 278] width 983 height 486
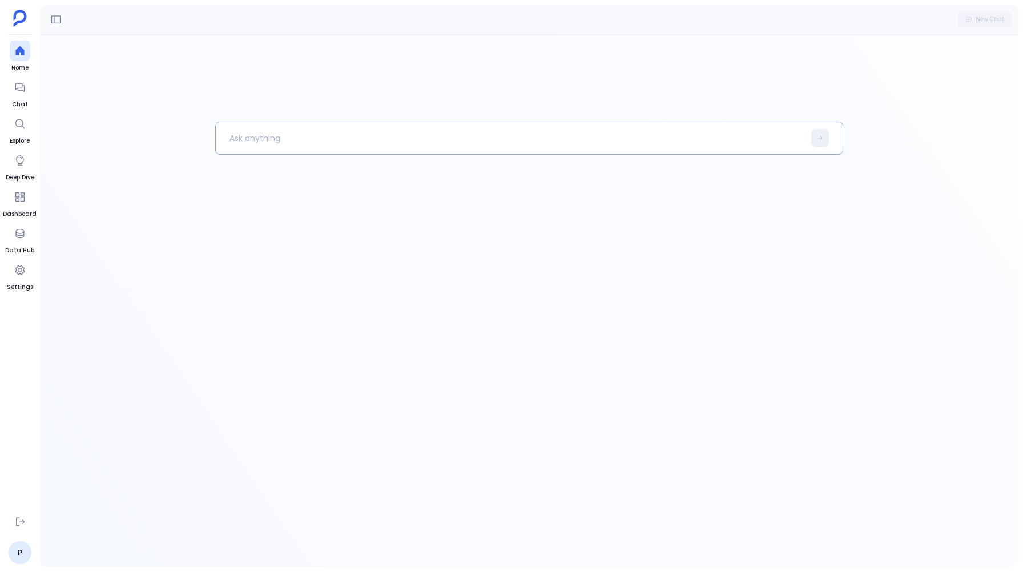
click at [321, 139] on p at bounding box center [510, 138] width 589 height 30
click at [19, 90] on icon at bounding box center [19, 87] width 11 height 11
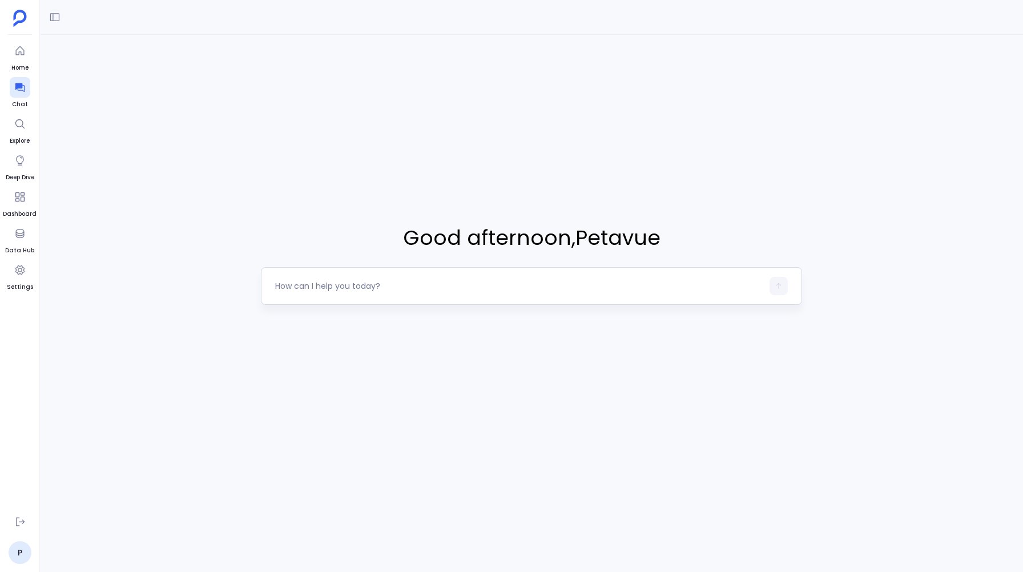
click at [287, 287] on textarea at bounding box center [518, 285] width 487 height 11
type textarea "I want to see the average sales cycle length across industries"
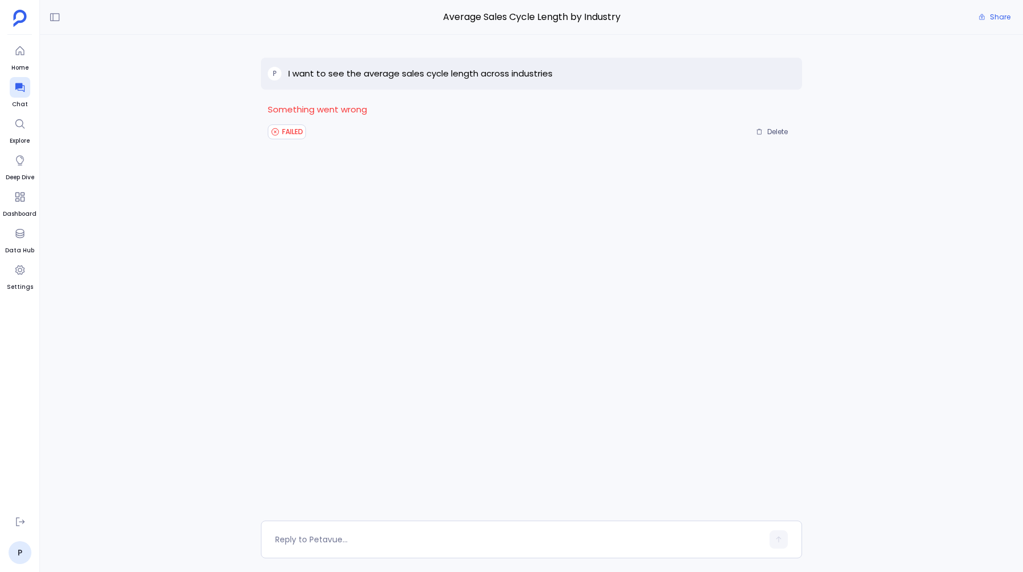
click at [392, 224] on div "P I want to see the average sales cycle length across industries Something went…" at bounding box center [531, 278] width 541 height 486
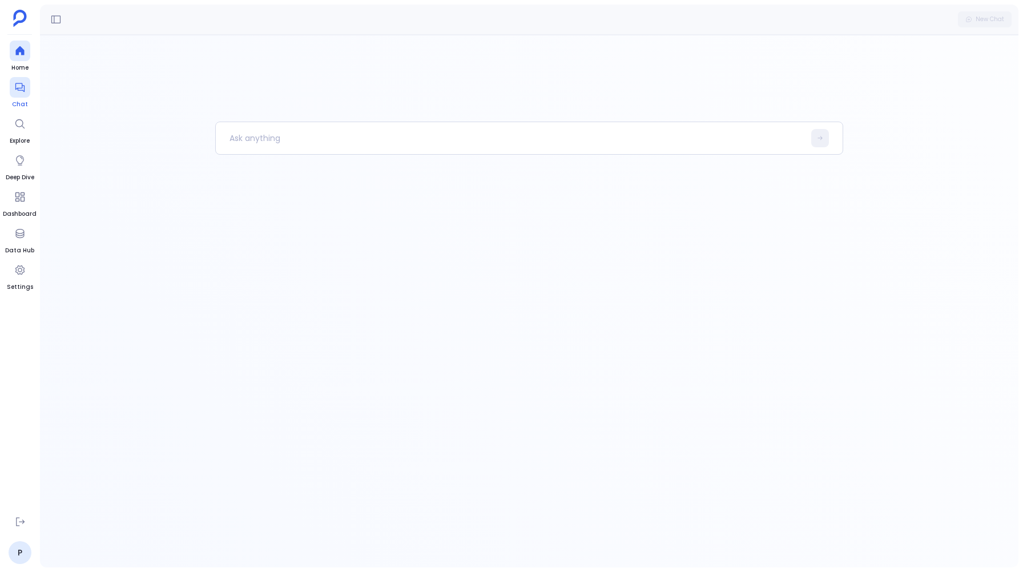
click at [20, 94] on div at bounding box center [20, 87] width 21 height 21
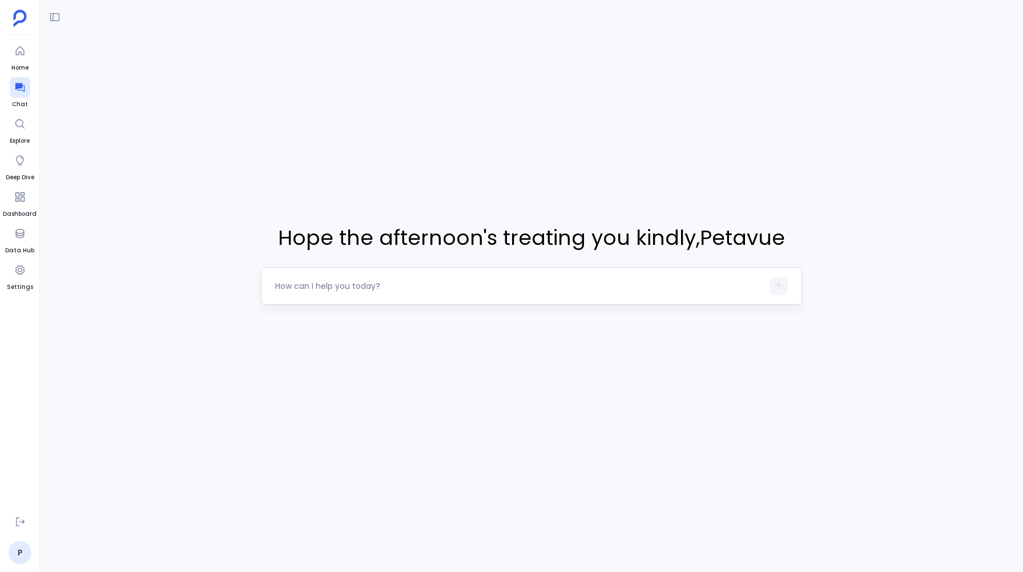
click at [302, 280] on textarea at bounding box center [518, 285] width 487 height 11
type textarea "22 Sep Aman rachel+kd@petavue.com - staging"
type textarea "I want to see the average sales cycle length across industries"
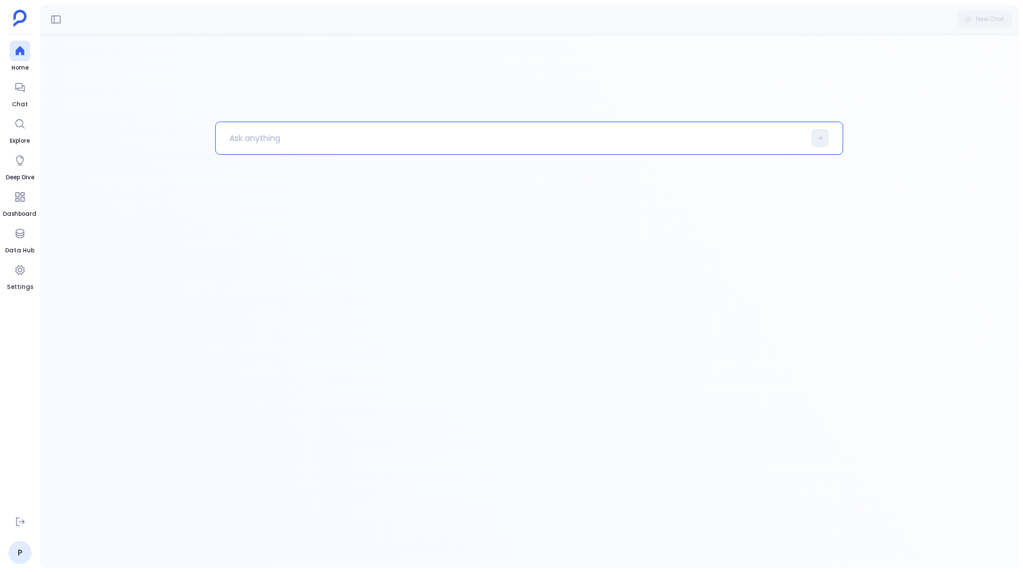
click at [257, 144] on p at bounding box center [510, 138] width 589 height 30
paste p
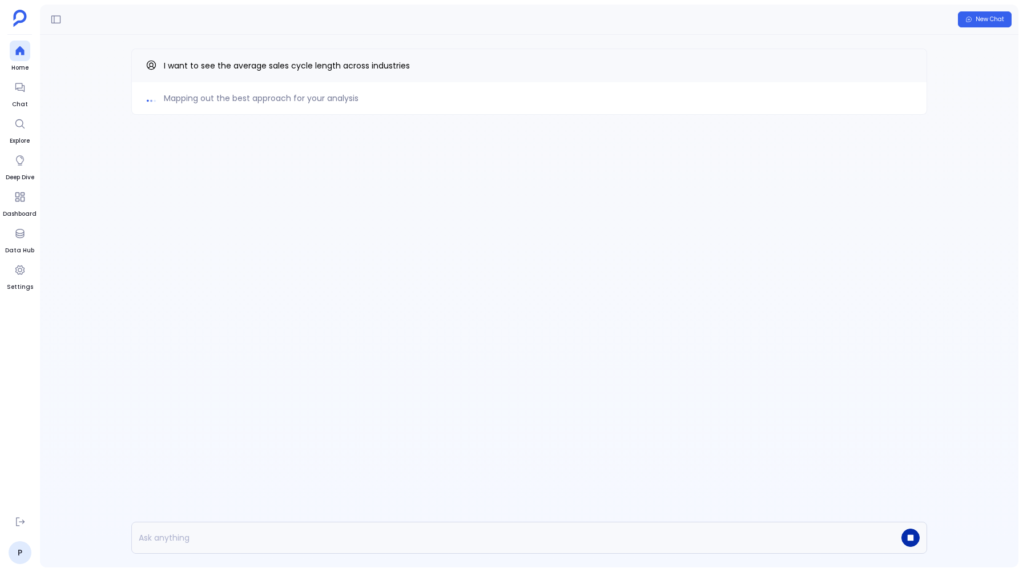
click at [908, 530] on button "button" at bounding box center [911, 538] width 18 height 18
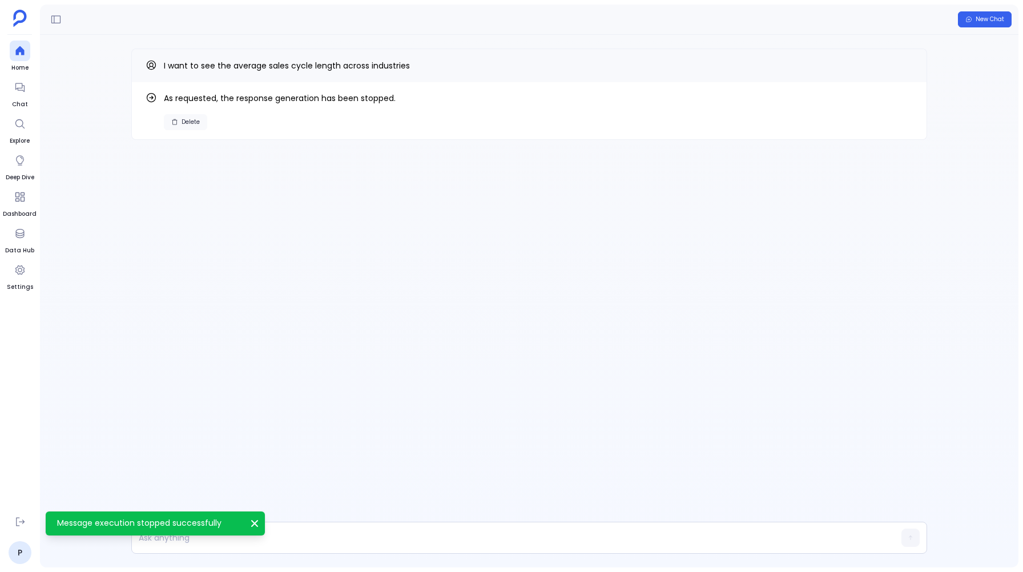
click at [187, 124] on span "Delete" at bounding box center [191, 122] width 18 height 8
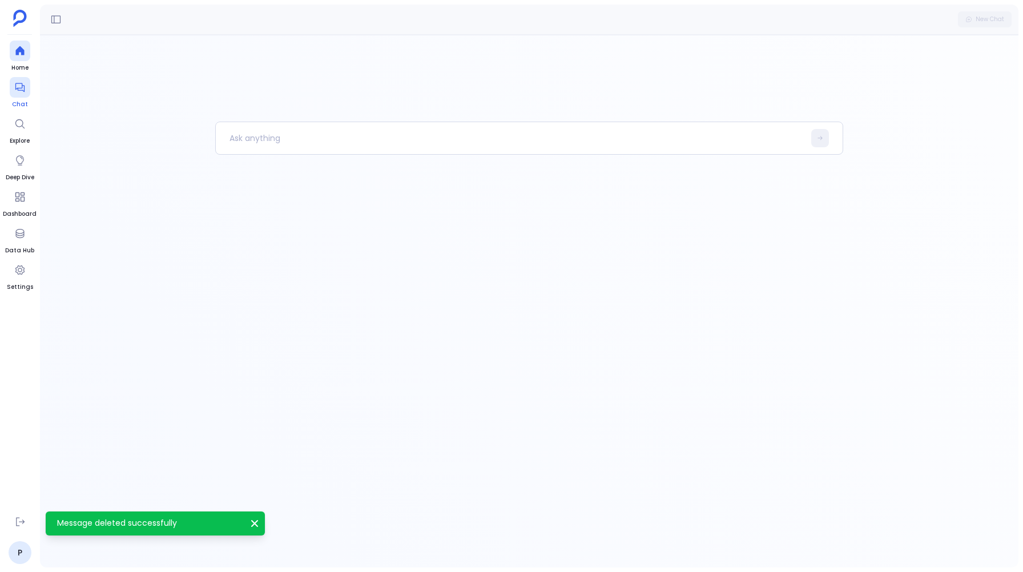
click at [18, 95] on div at bounding box center [20, 87] width 21 height 21
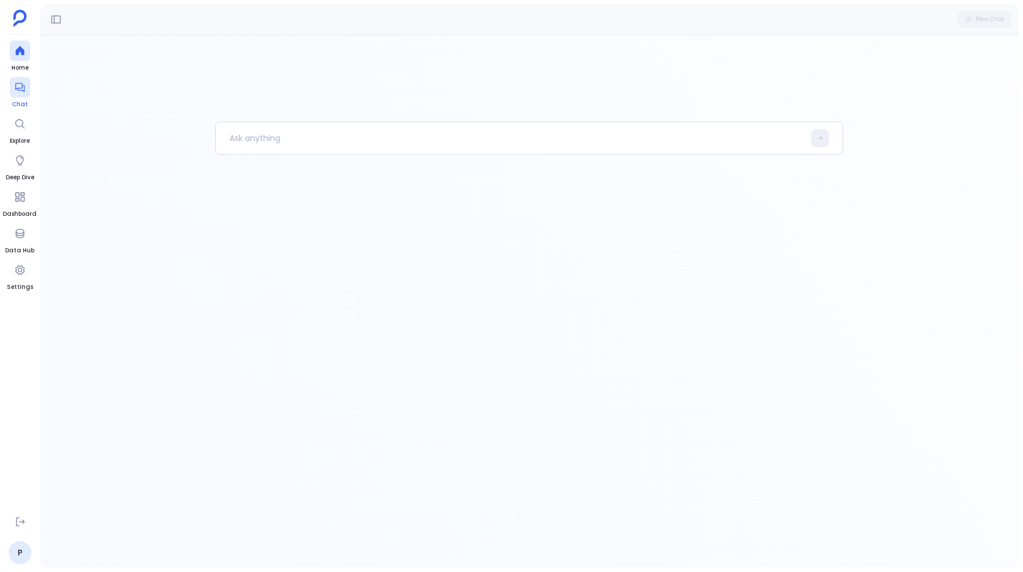
click at [22, 87] on icon at bounding box center [19, 87] width 11 height 11
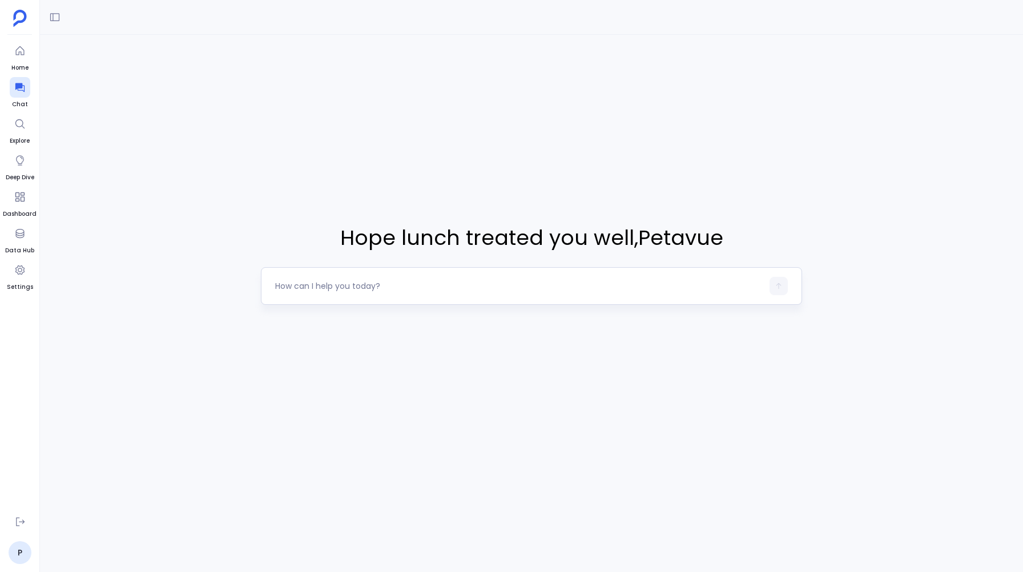
click at [315, 285] on textarea at bounding box center [518, 285] width 487 height 11
type textarea "I want to see the average sales cycle length across industries"
click at [778, 289] on icon "button" at bounding box center [779, 286] width 8 height 8
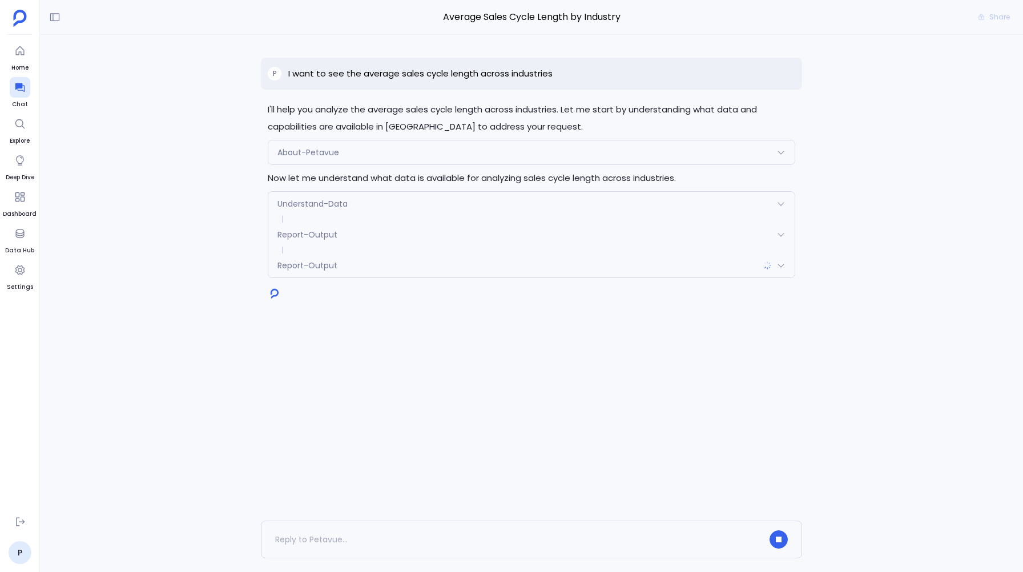
click at [424, 73] on p "I want to see the average sales cycle length across industries" at bounding box center [420, 74] width 264 height 14
copy p "I want to see the average sales cycle length across industries"
click at [239, 105] on div "P I want to see the average sales cycle length across industries I'll help you …" at bounding box center [531, 278] width 983 height 486
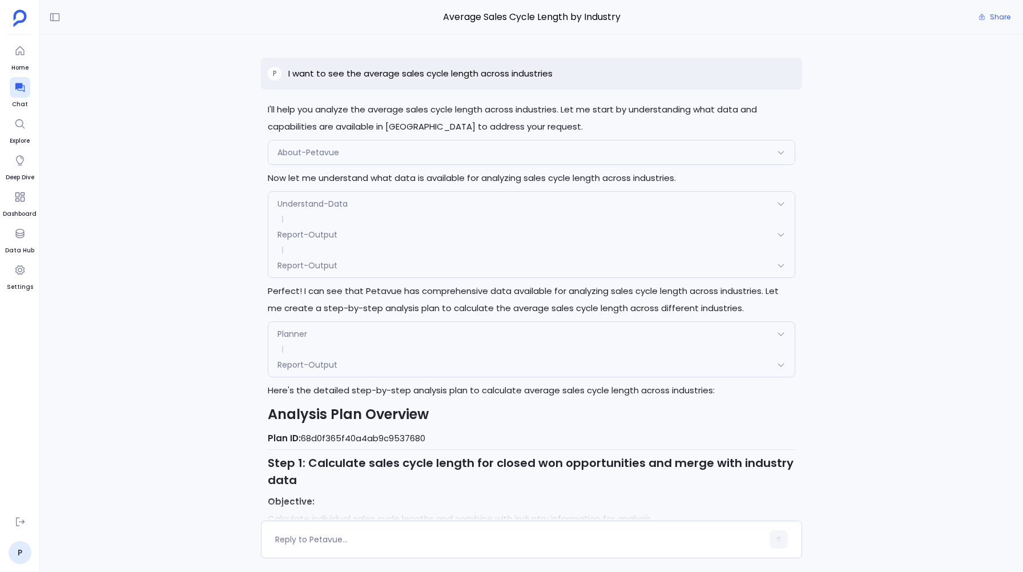
scroll to position [839, 0]
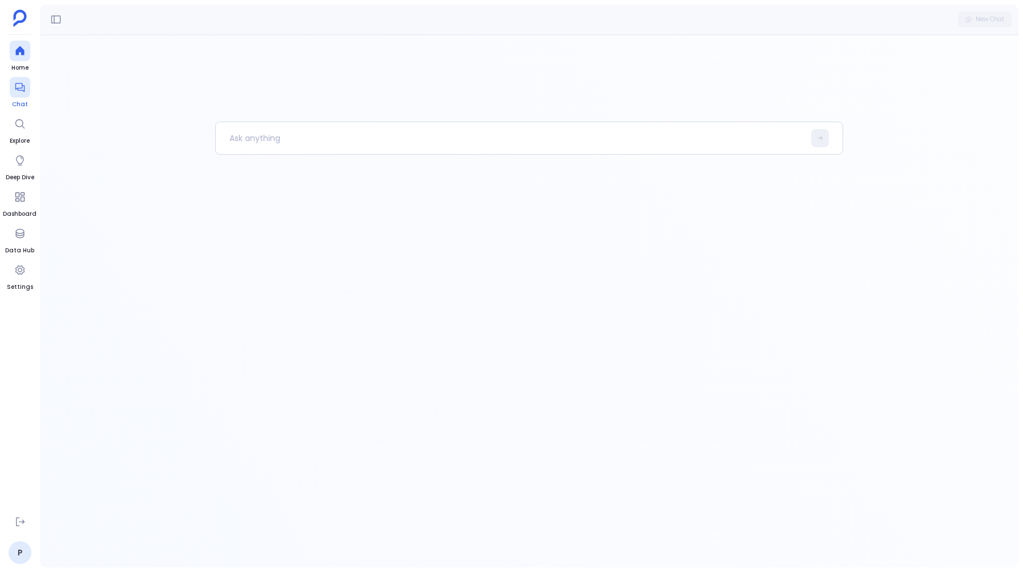
click at [15, 86] on icon at bounding box center [19, 87] width 11 height 11
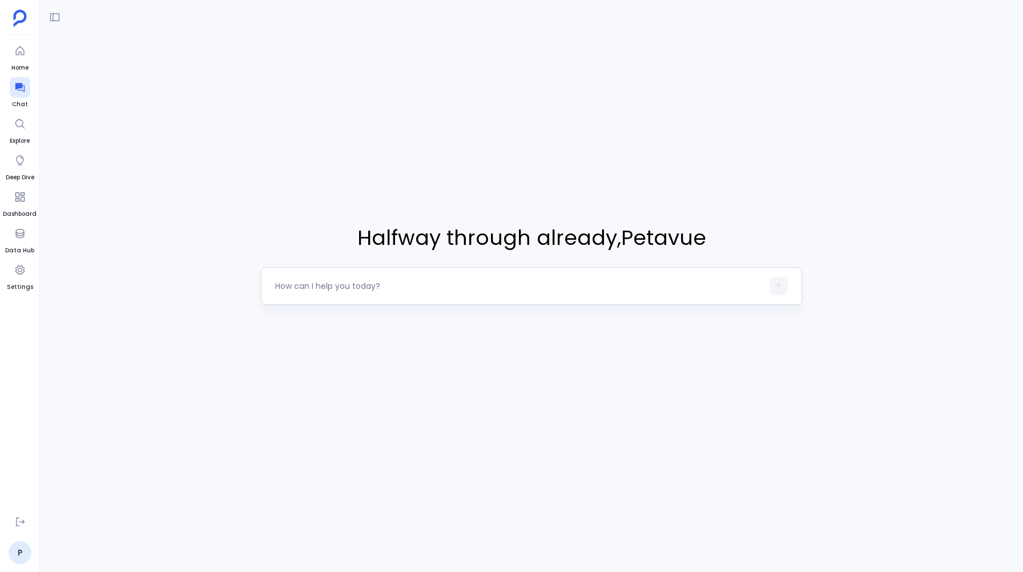
click at [320, 287] on textarea at bounding box center [518, 285] width 487 height 11
type textarea "I want to see the average sales cycle length across industries"
click at [777, 284] on icon "button" at bounding box center [779, 286] width 8 height 8
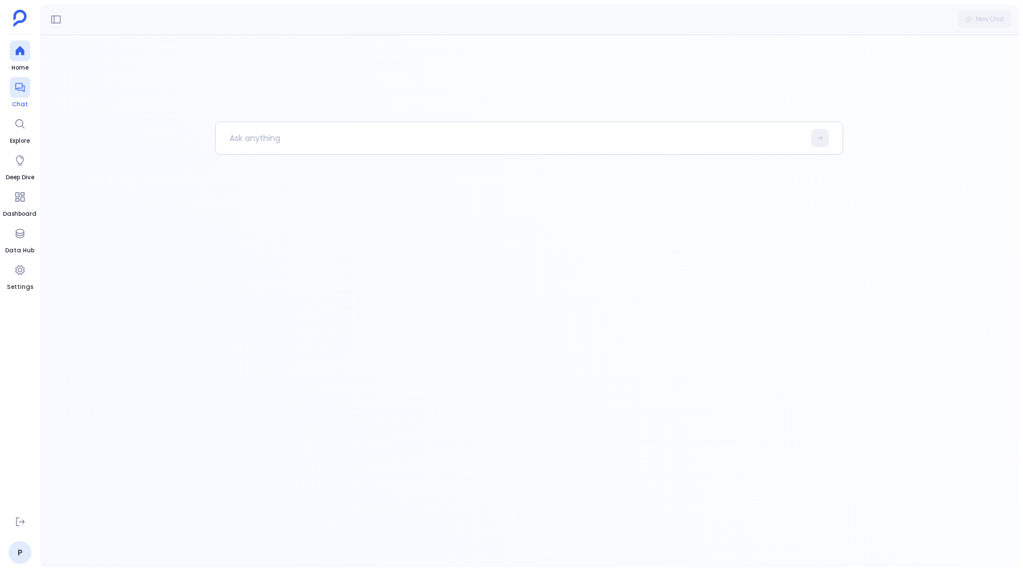
click at [19, 86] on icon at bounding box center [19, 87] width 11 height 11
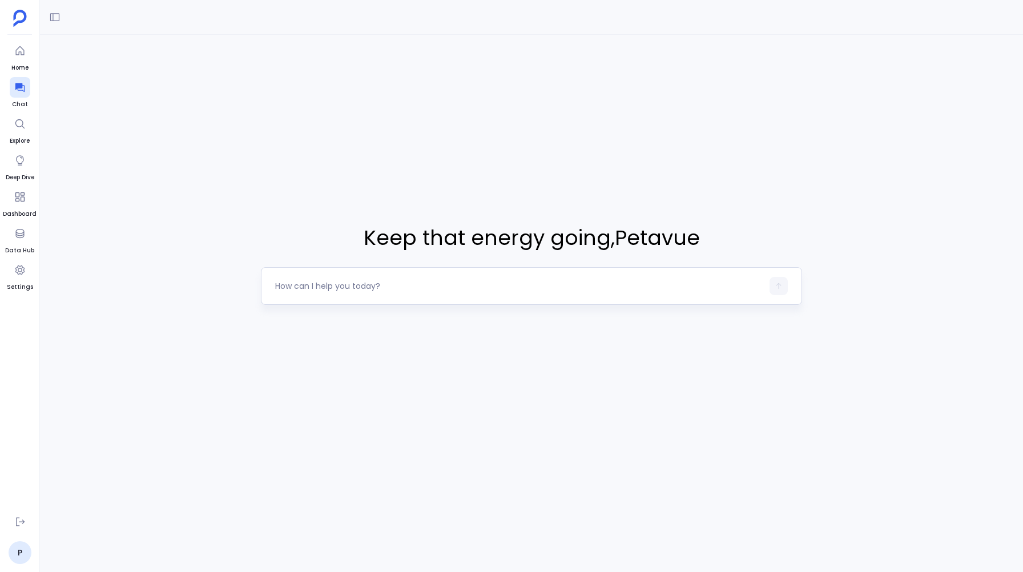
click at [290, 288] on textarea at bounding box center [518, 285] width 487 height 11
type textarea "68d0f32468eac1aa72f1be2f"
type textarea "I want to see the average sales cycle length across industries"
click at [778, 284] on icon "button" at bounding box center [779, 286] width 8 height 8
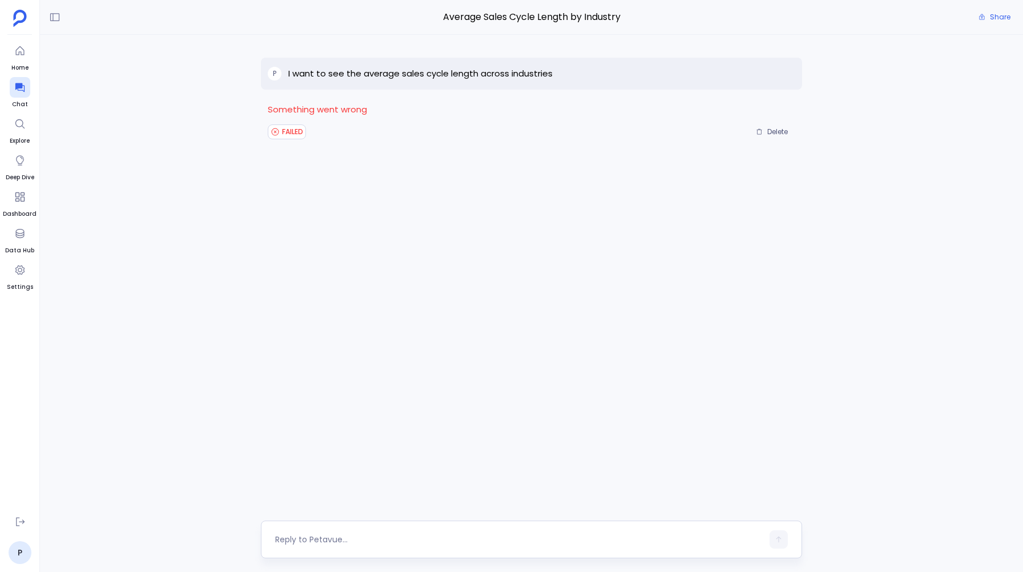
click at [292, 534] on textarea at bounding box center [518, 539] width 487 height 11
type textarea "I want to see the average sales cycle length across industries"
click at [777, 534] on button "button" at bounding box center [779, 539] width 18 height 18
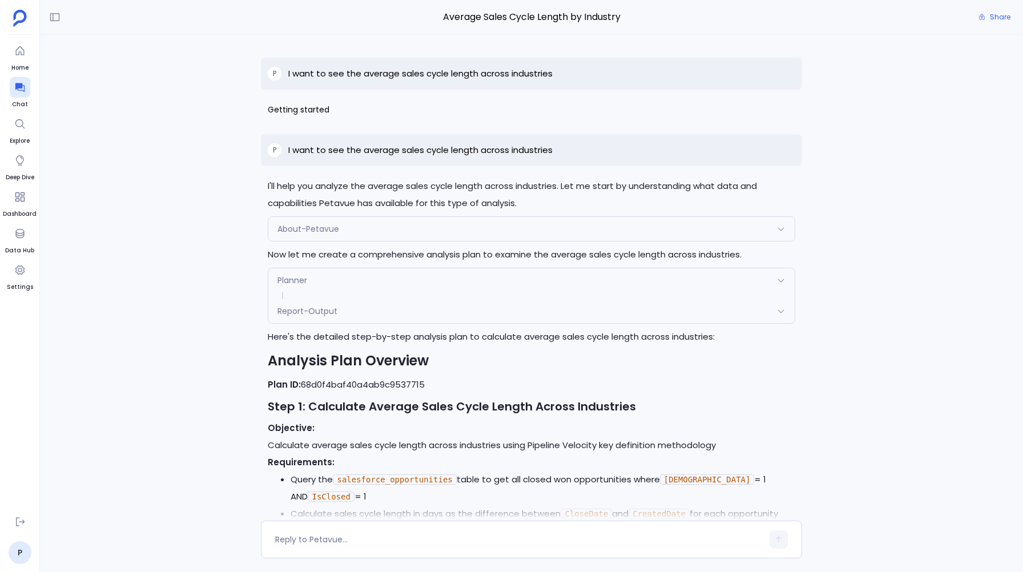
scroll to position [381, 0]
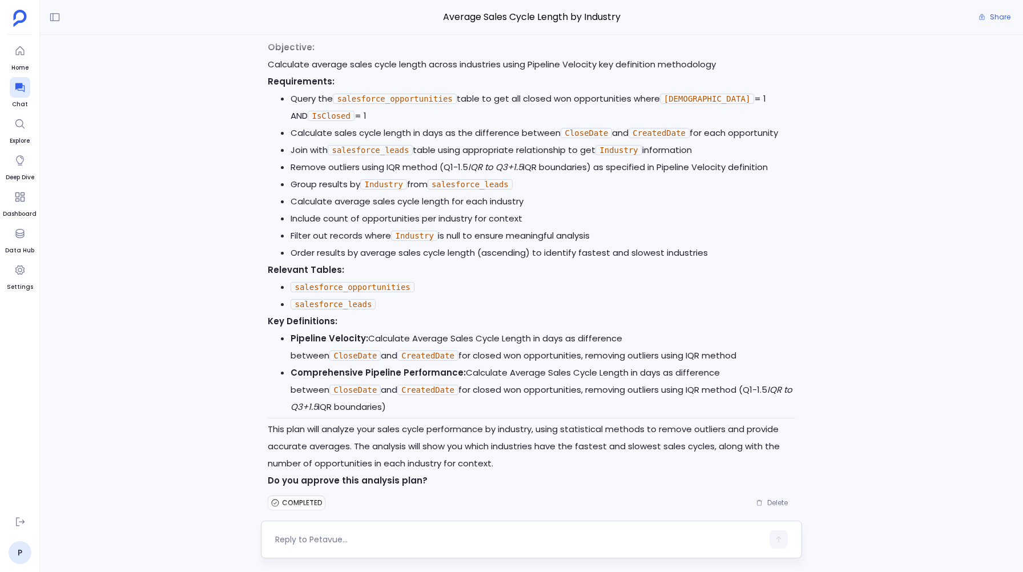
click at [288, 541] on textarea at bounding box center [518, 539] width 487 height 11
type textarea "I w"
click at [15, 237] on icon at bounding box center [19, 233] width 11 height 11
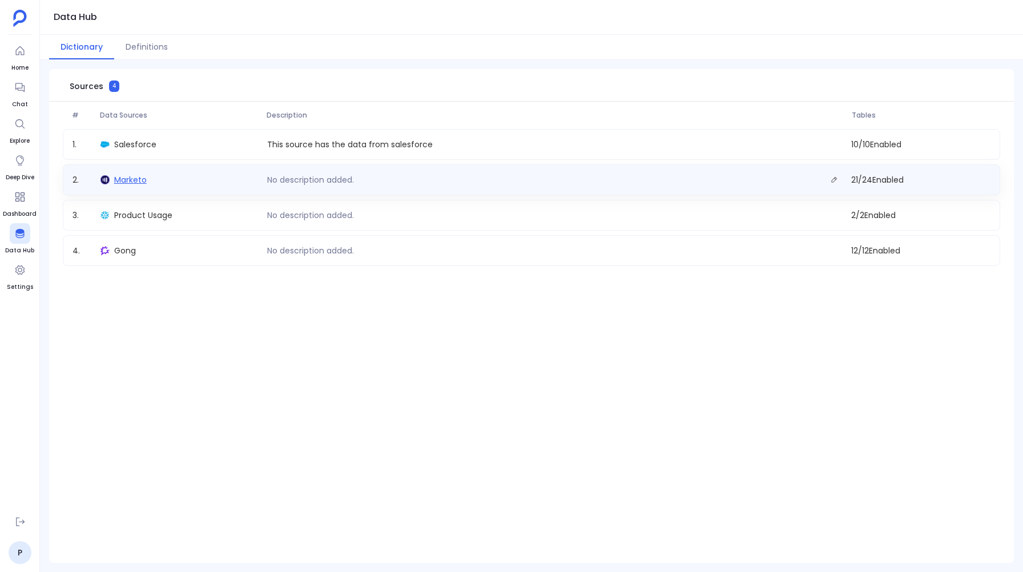
click at [144, 184] on span "Marketo" at bounding box center [130, 179] width 33 height 11
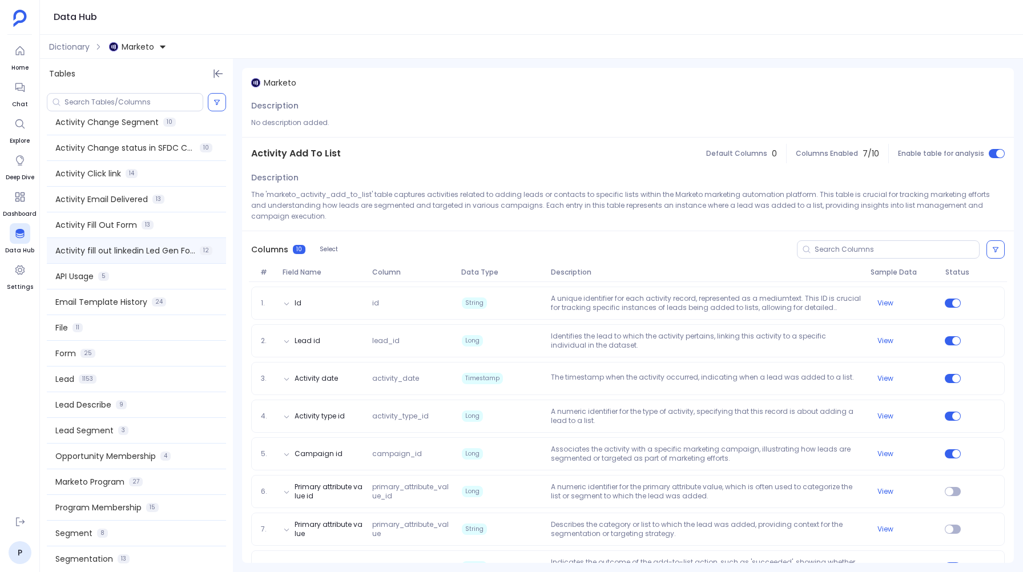
scroll to position [170, 0]
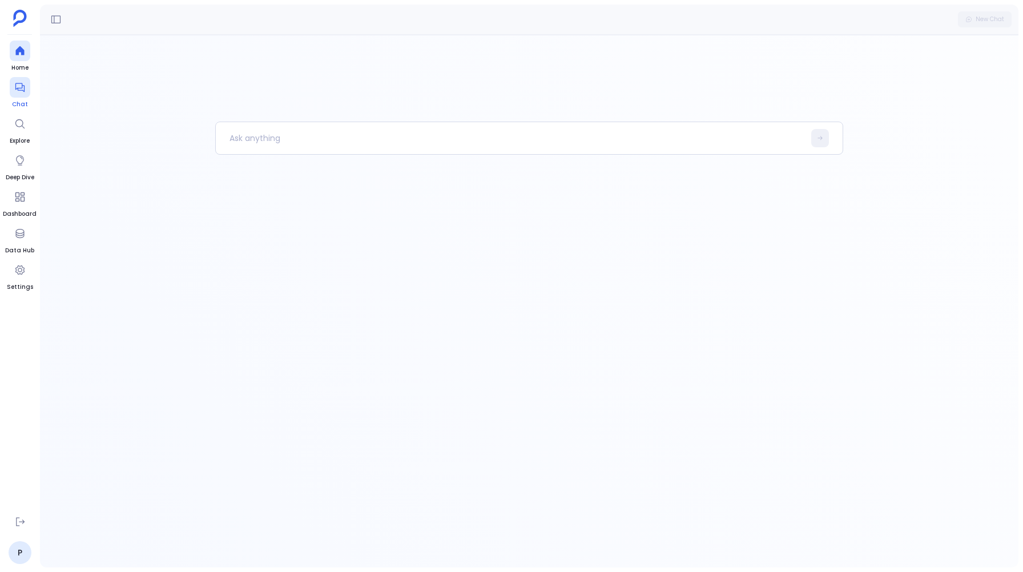
click at [10, 91] on div at bounding box center [20, 87] width 21 height 21
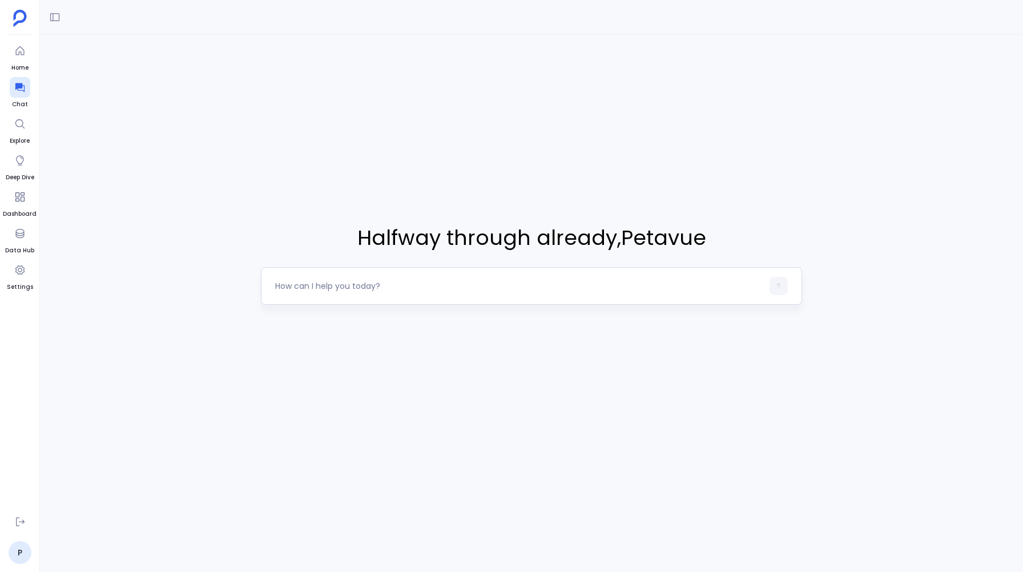
click at [292, 286] on textarea at bounding box center [518, 285] width 487 height 11
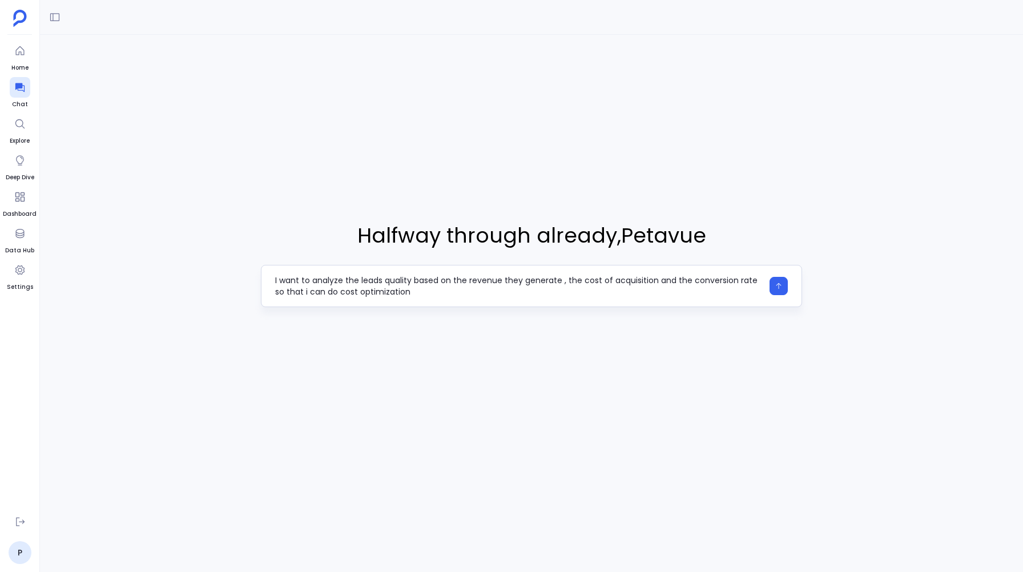
type textarea "I want to analyze the leads quality based on the revenue they generate , the co…"
click at [420, 298] on div "I want to analyze the leads quality based on the revenue they generate , the co…" at bounding box center [531, 286] width 541 height 42
click at [419, 293] on textarea "I want to analyze the leads quality based on the revenue they generate , the co…" at bounding box center [518, 286] width 487 height 23
click at [781, 288] on icon "button" at bounding box center [779, 286] width 8 height 8
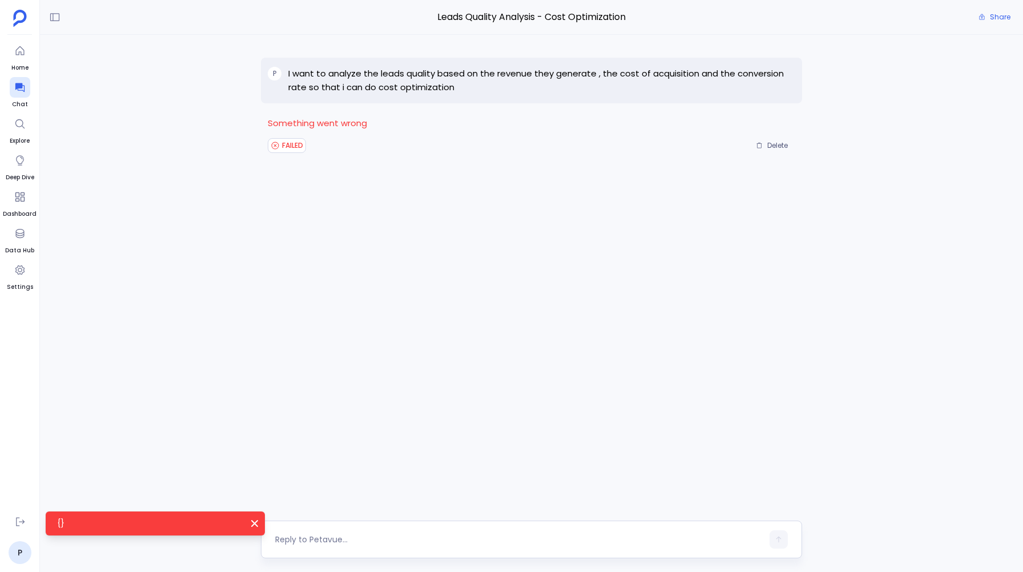
click at [365, 541] on textarea at bounding box center [518, 539] width 487 height 11
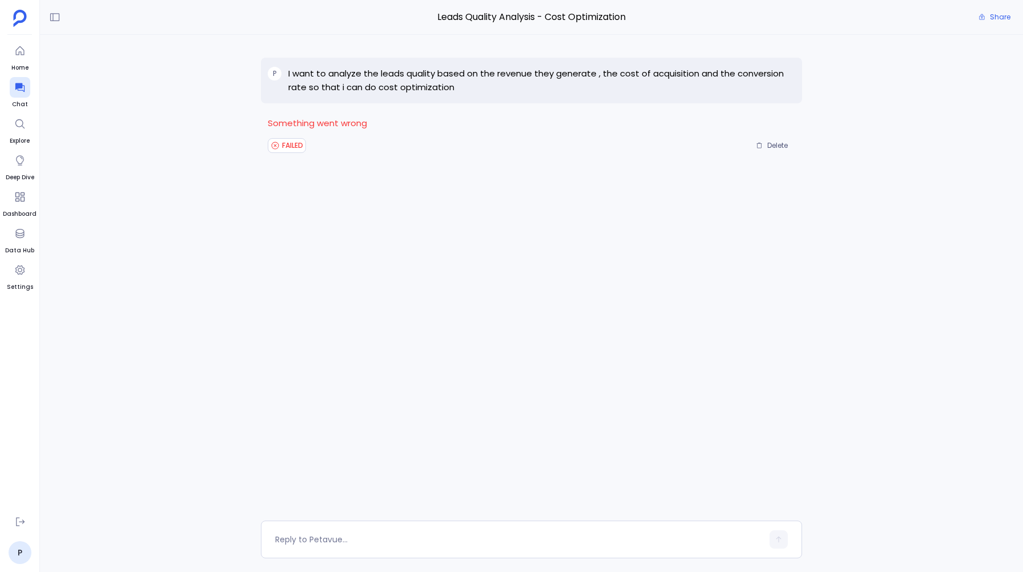
click at [434, 87] on p "I want to analyze the leads quality based on the revenue they generate , the co…" at bounding box center [541, 80] width 507 height 27
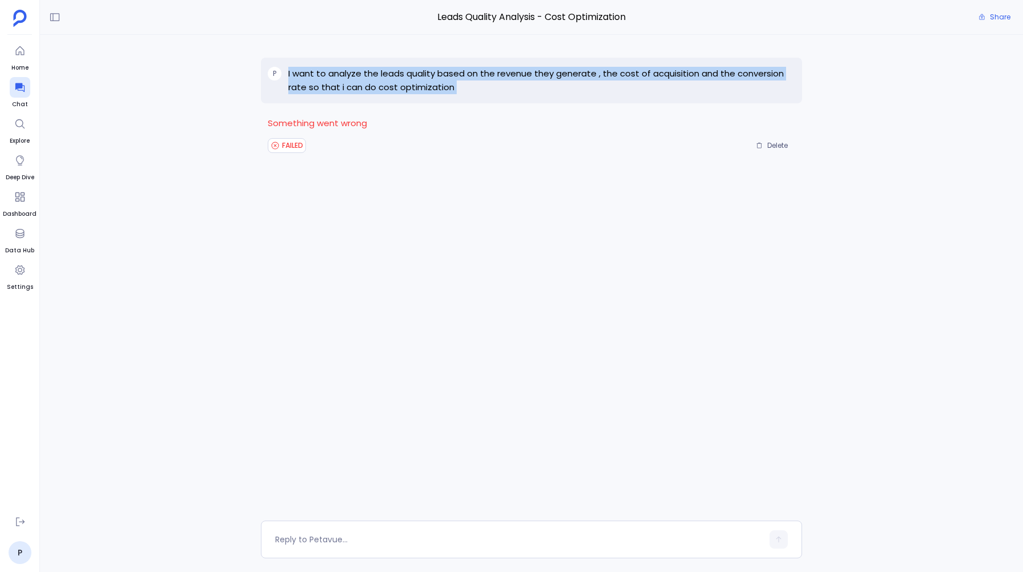
click at [434, 87] on p "I want to analyze the leads quality based on the revenue they generate , the co…" at bounding box center [541, 80] width 507 height 27
copy p "I want to analyze the leads quality based on the revenue they generate , the co…"
click at [476, 94] on div "P I want to analyze the leads quality based on the revenue they generate , the …" at bounding box center [531, 81] width 541 height 46
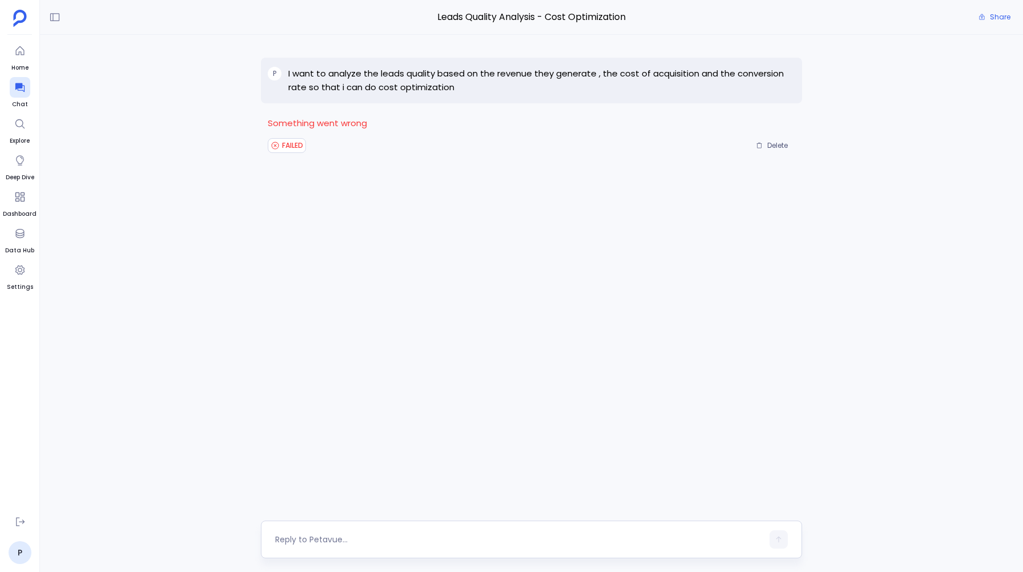
click at [337, 534] on textarea at bounding box center [518, 539] width 487 height 11
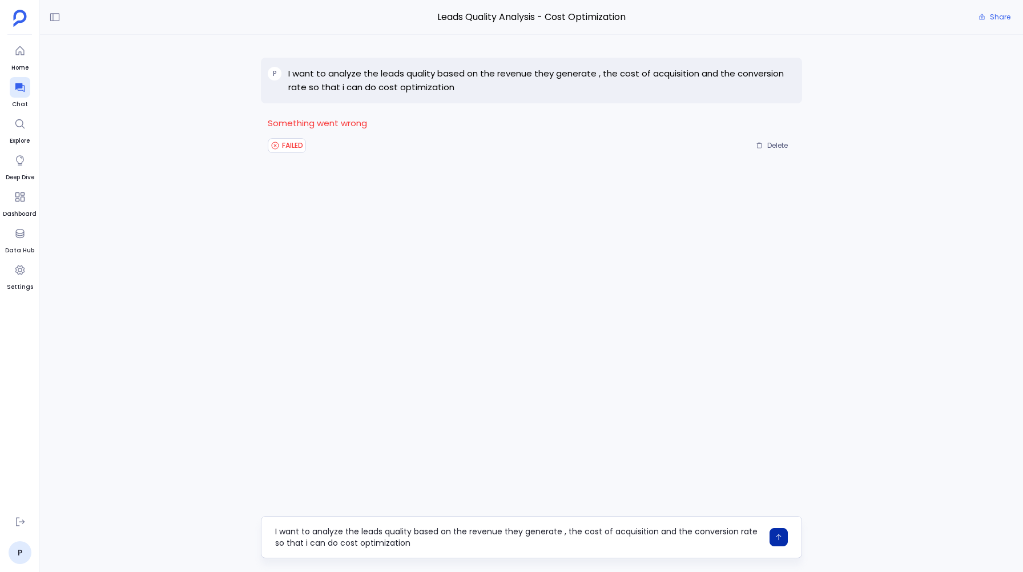
type textarea "I want to analyze the leads quality based on the revenue they generate , the co…"
click at [778, 542] on button "button" at bounding box center [779, 537] width 18 height 18
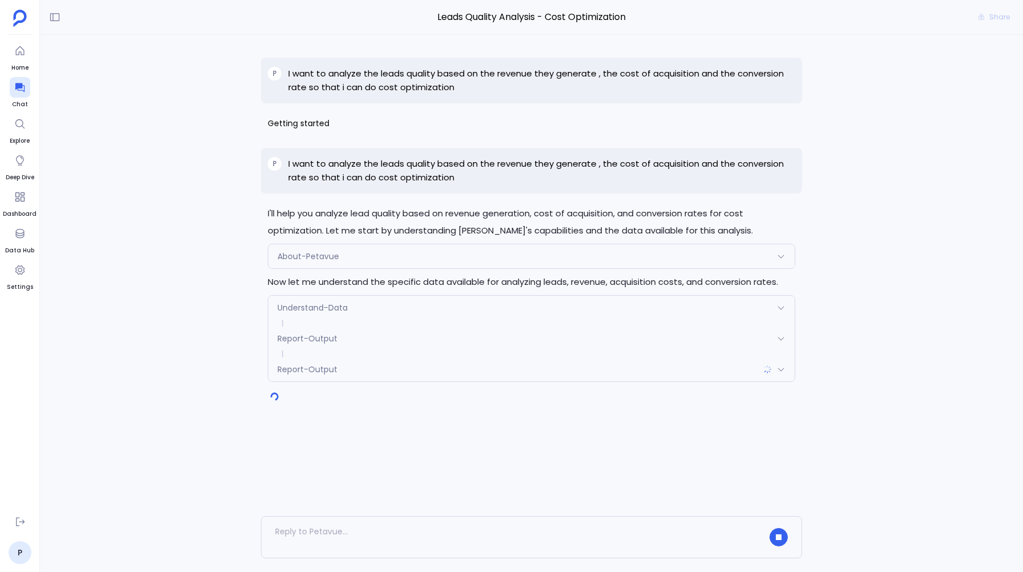
click at [306, 305] on span "Understand-Data" at bounding box center [313, 307] width 70 height 11
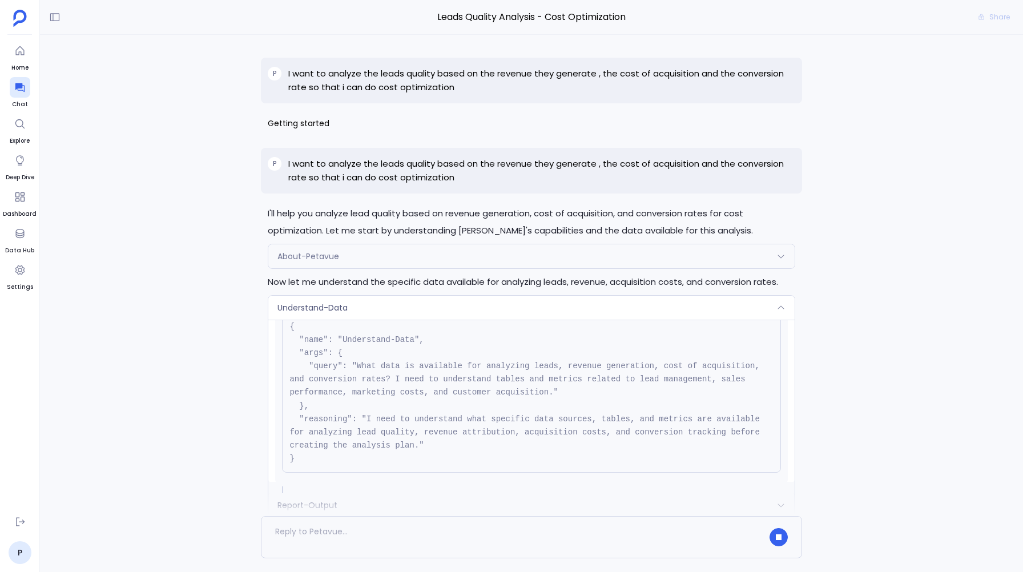
scroll to position [47, 0]
click at [318, 300] on div "Understand-Data" at bounding box center [531, 308] width 526 height 24
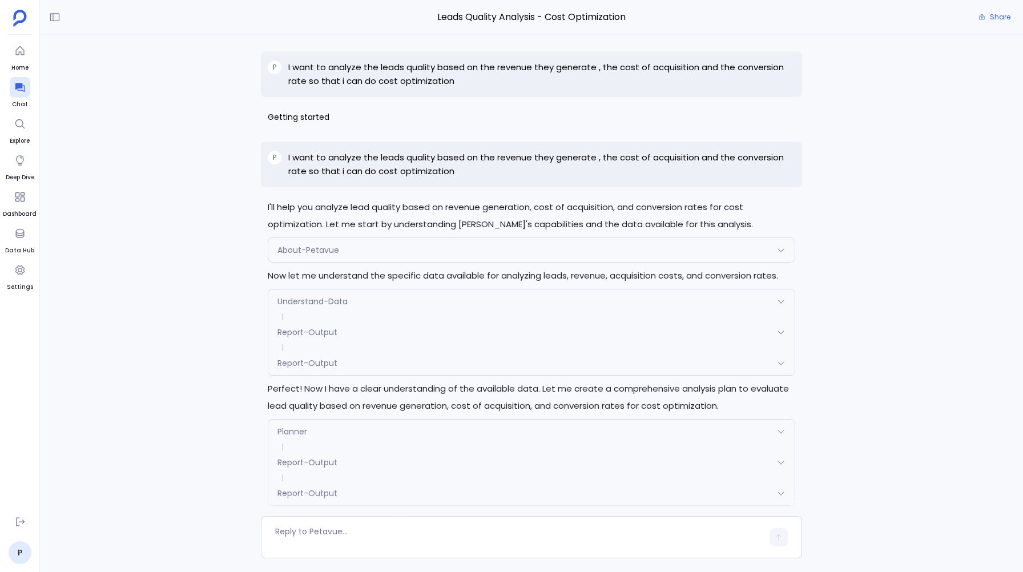
scroll to position [1366, 0]
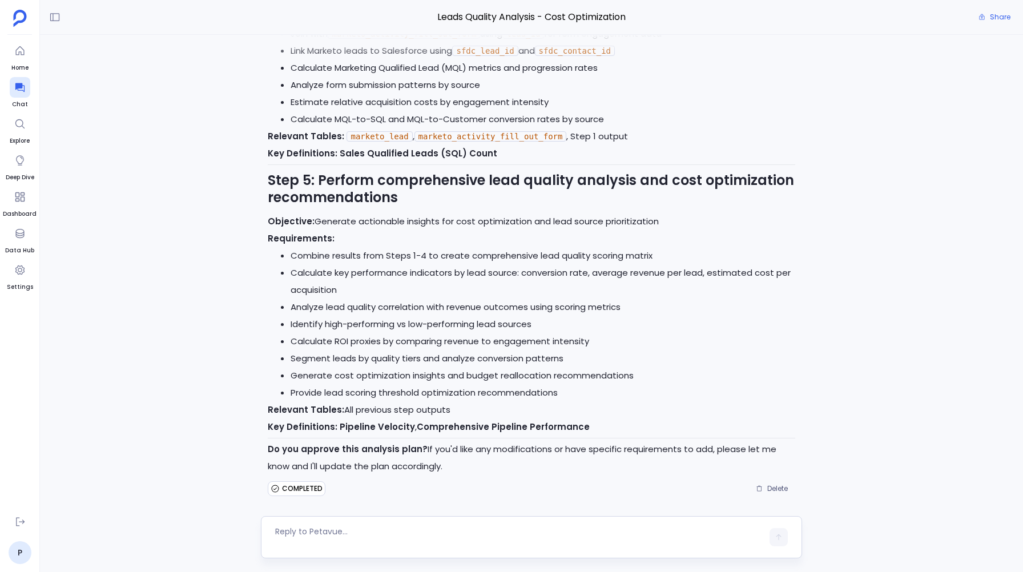
click at [280, 533] on textarea at bounding box center [518, 537] width 487 height 23
type textarea "yes"
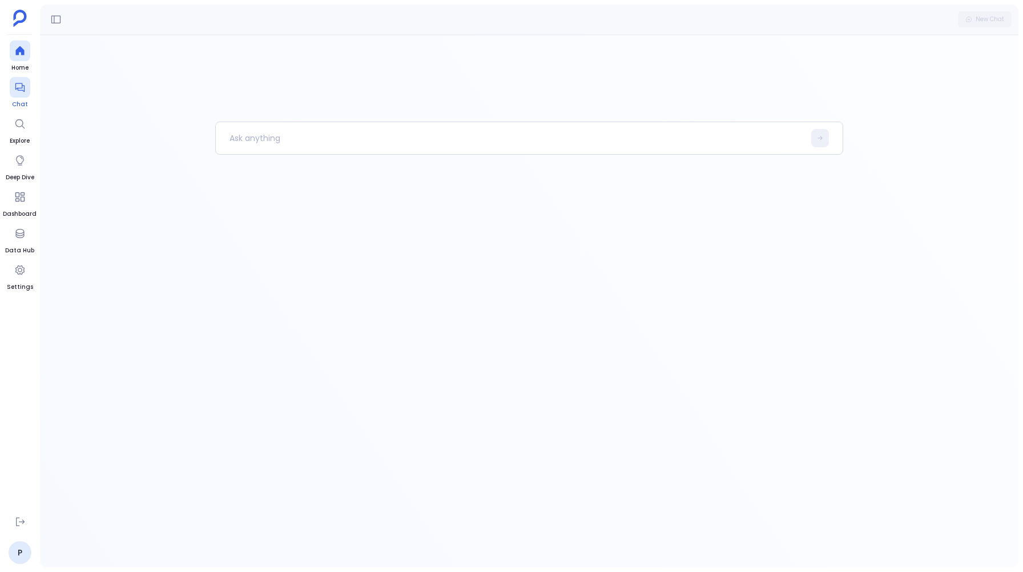
click at [19, 88] on icon at bounding box center [19, 87] width 9 height 9
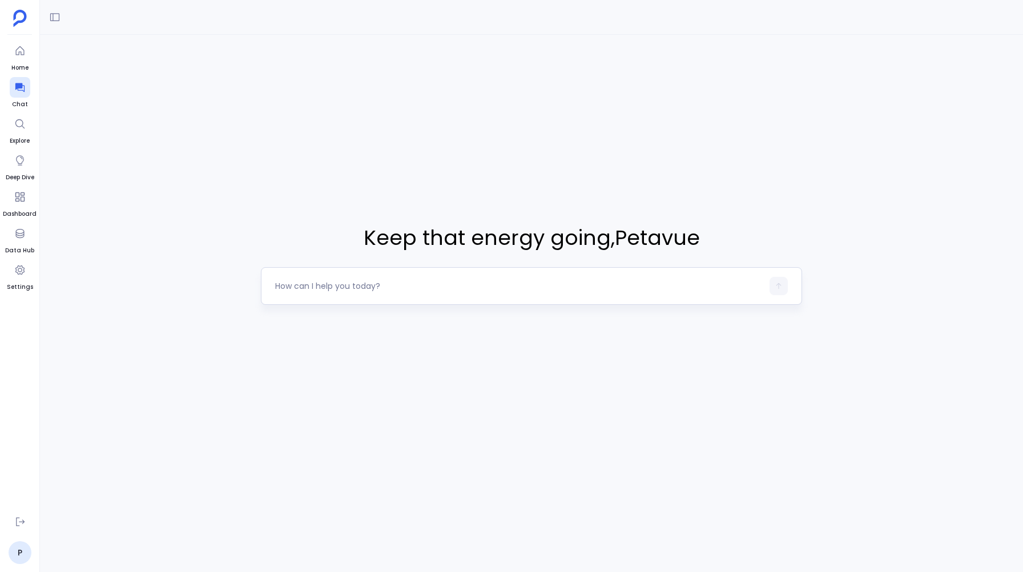
click at [353, 290] on textarea at bounding box center [518, 285] width 487 height 11
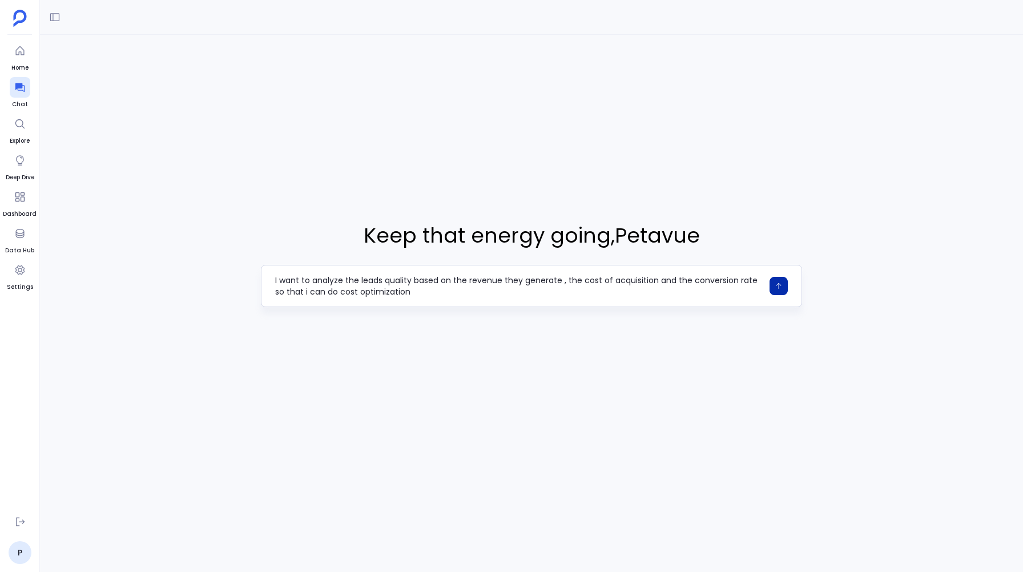
type textarea "I want to analyze the leads quality based on the revenue they generate , the co…"
click at [778, 281] on button "button" at bounding box center [779, 286] width 18 height 18
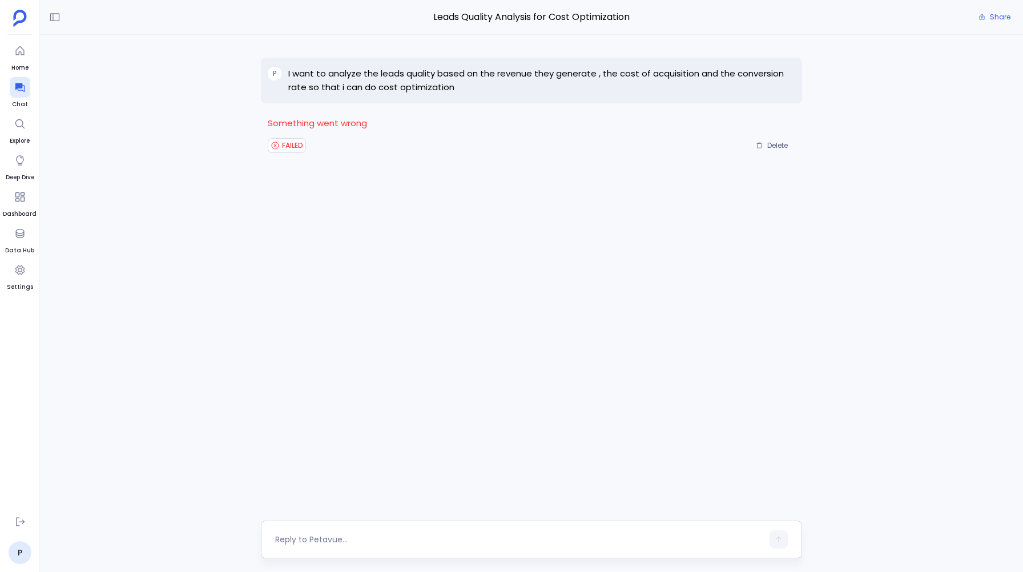
click at [287, 531] on div at bounding box center [518, 539] width 487 height 18
click at [288, 539] on textarea at bounding box center [518, 539] width 487 height 11
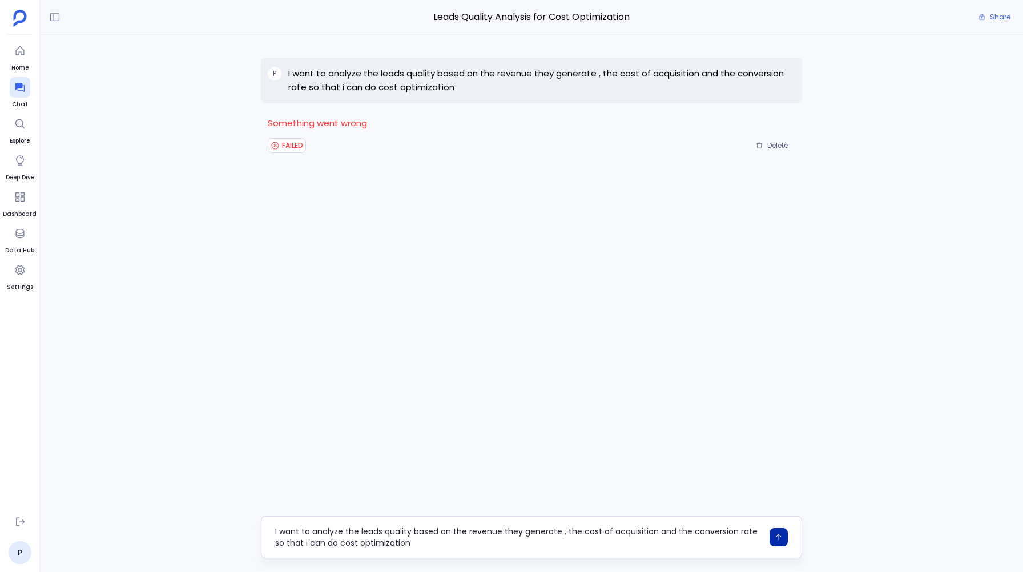
type textarea "I want to analyze the leads quality based on the revenue they generate , the co…"
click at [781, 541] on button "button" at bounding box center [779, 537] width 18 height 18
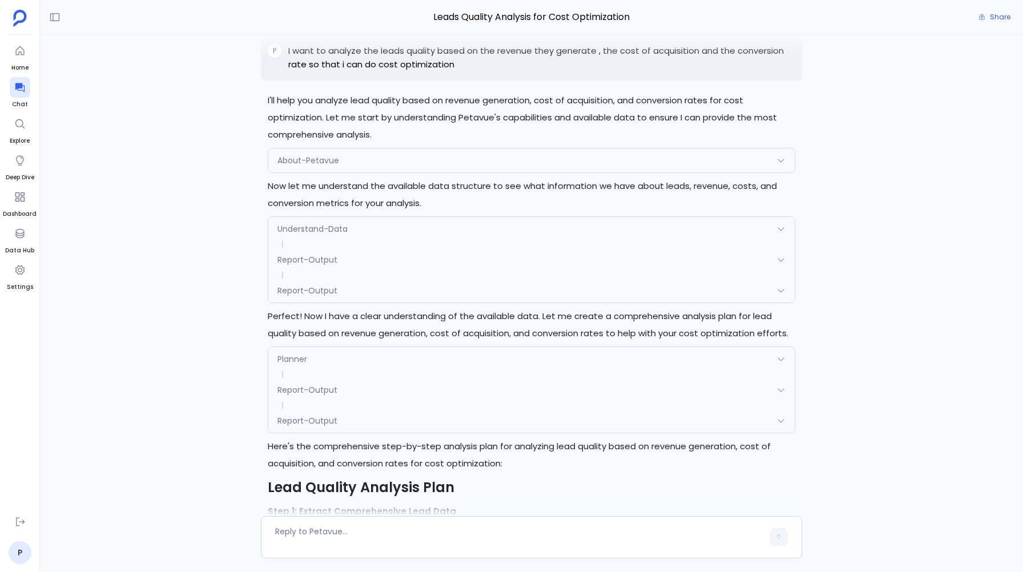
scroll to position [132, 0]
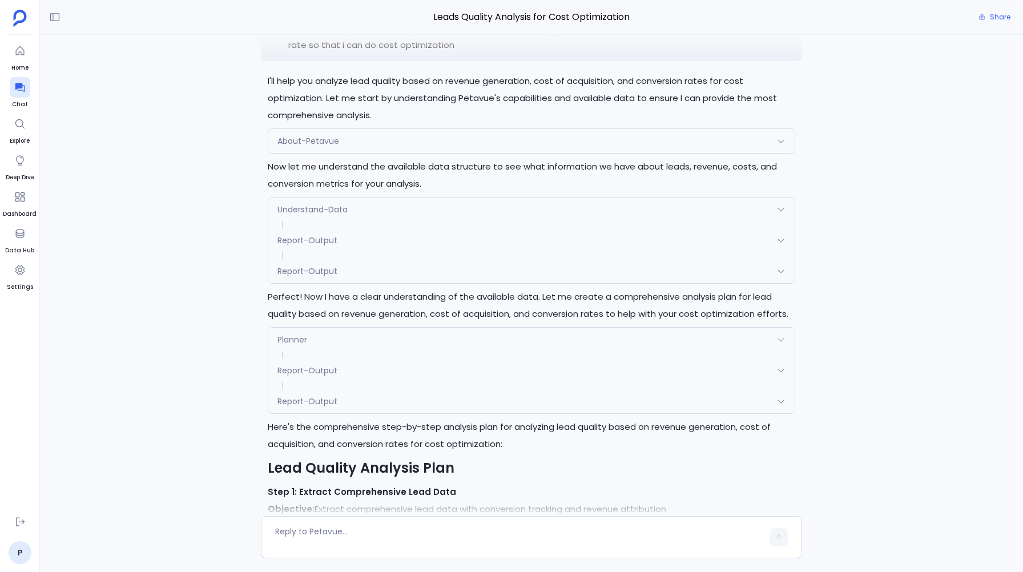
click at [294, 342] on span "Planner" at bounding box center [293, 339] width 30 height 11
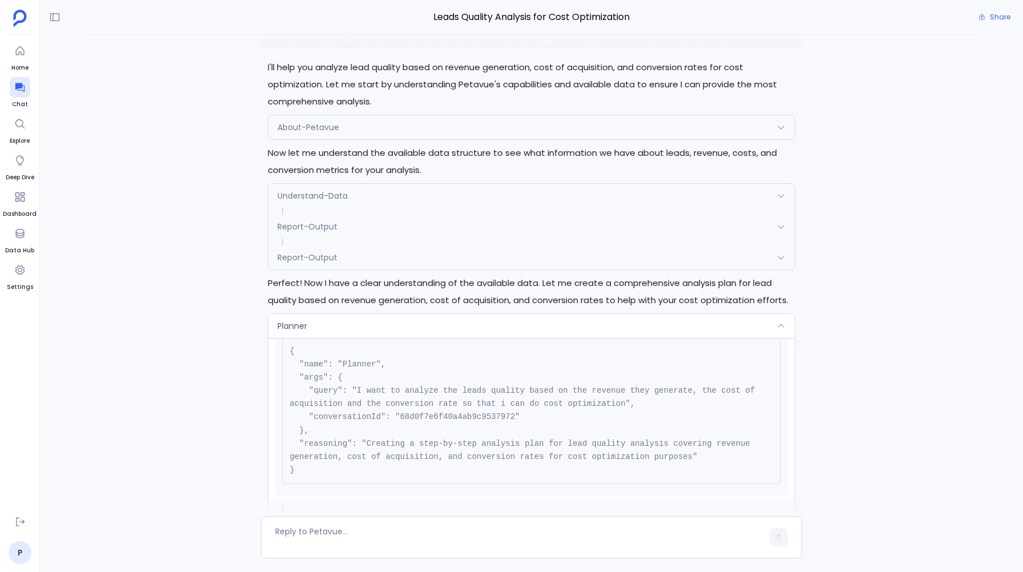
scroll to position [200, 0]
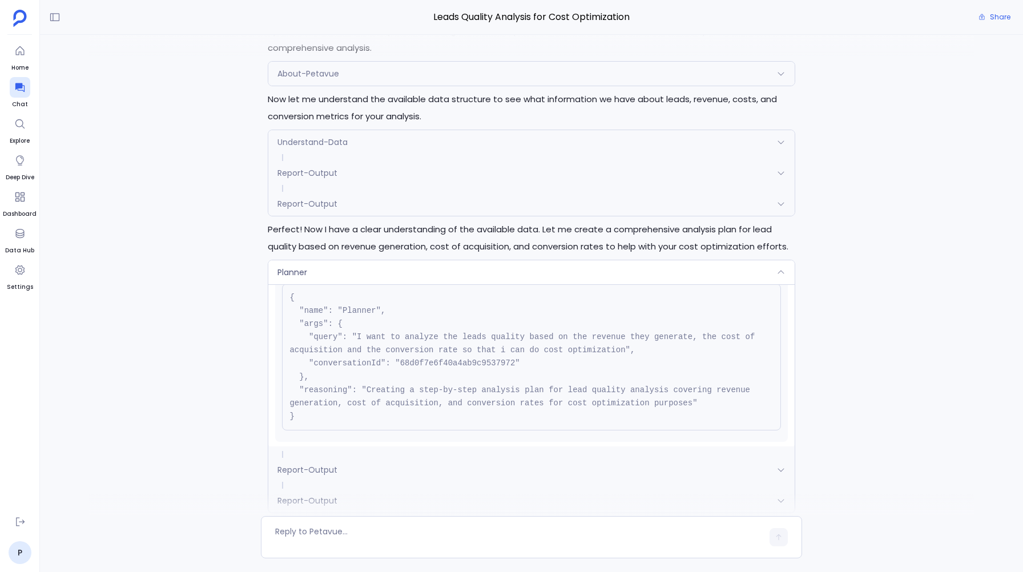
click at [369, 268] on div "Planner" at bounding box center [531, 272] width 526 height 24
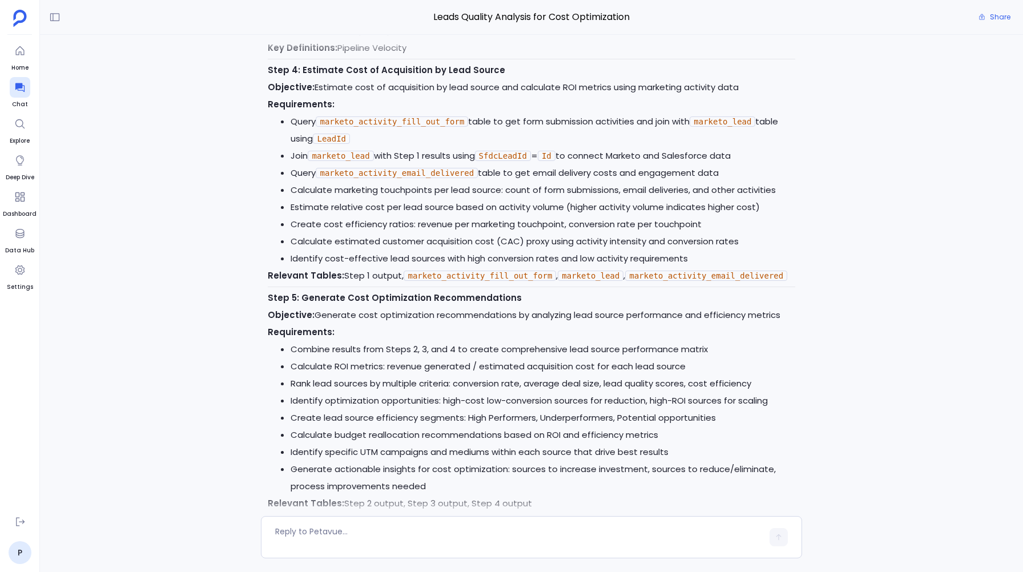
scroll to position [1390, 0]
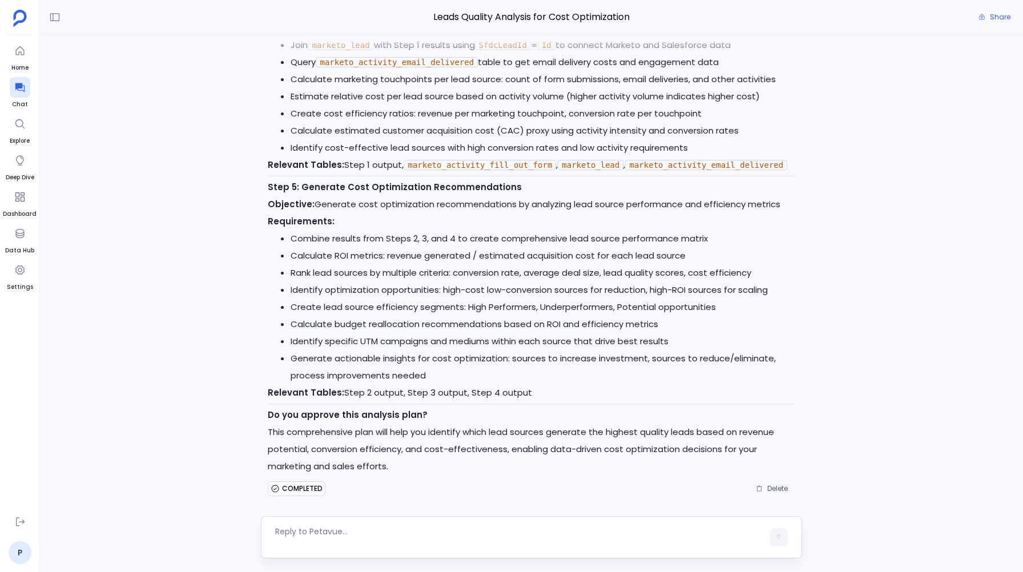
click at [282, 533] on textarea at bounding box center [518, 537] width 487 height 23
type textarea "yes"
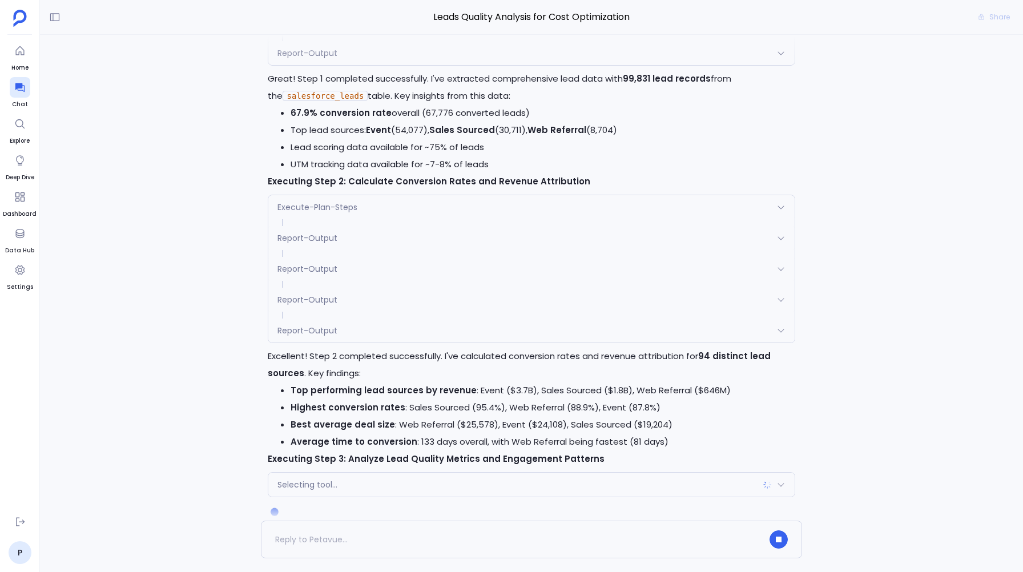
scroll to position [2012, 0]
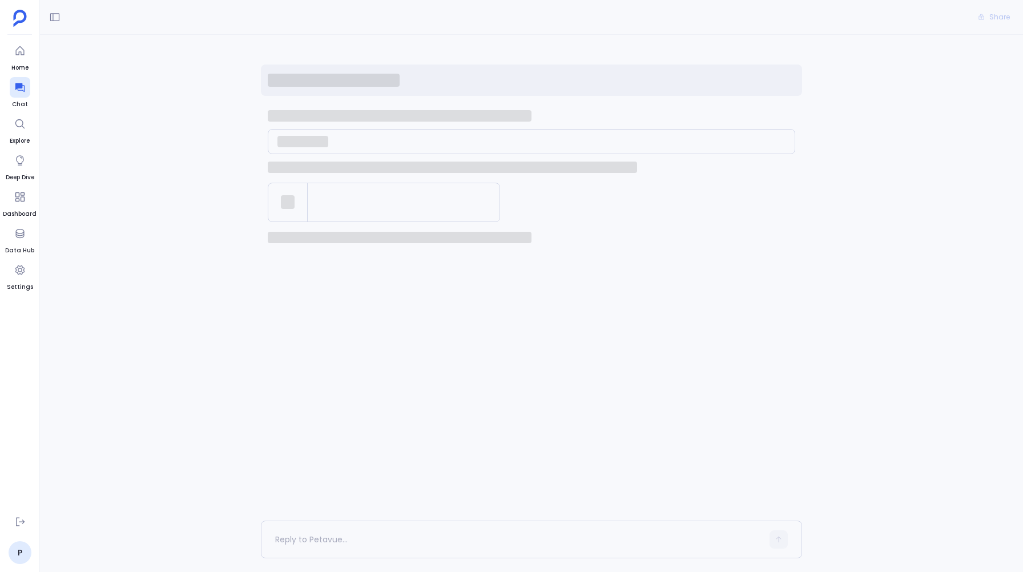
scroll to position [1384, 0]
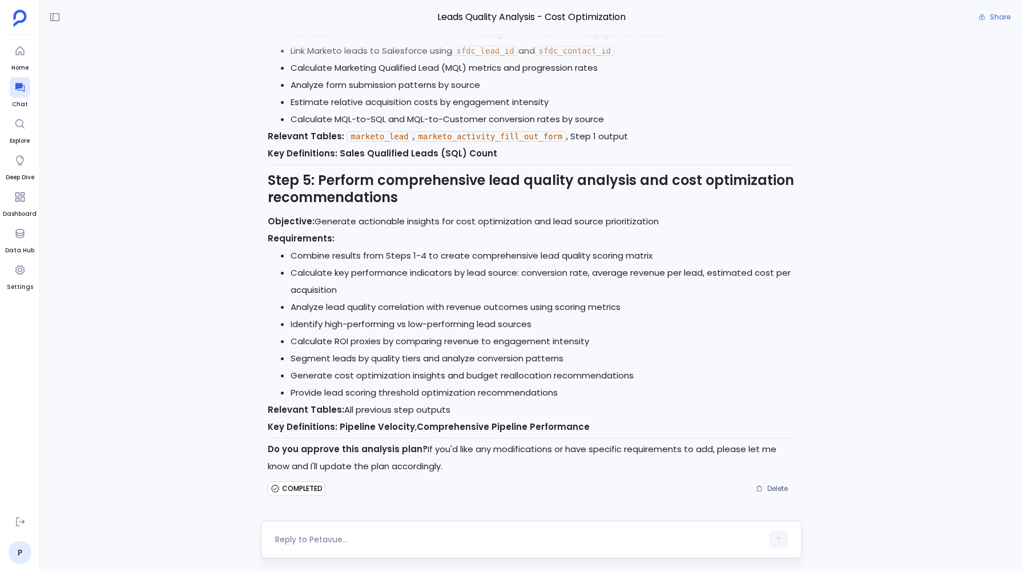
click at [293, 543] on textarea at bounding box center [518, 539] width 487 height 11
type textarea "yes"
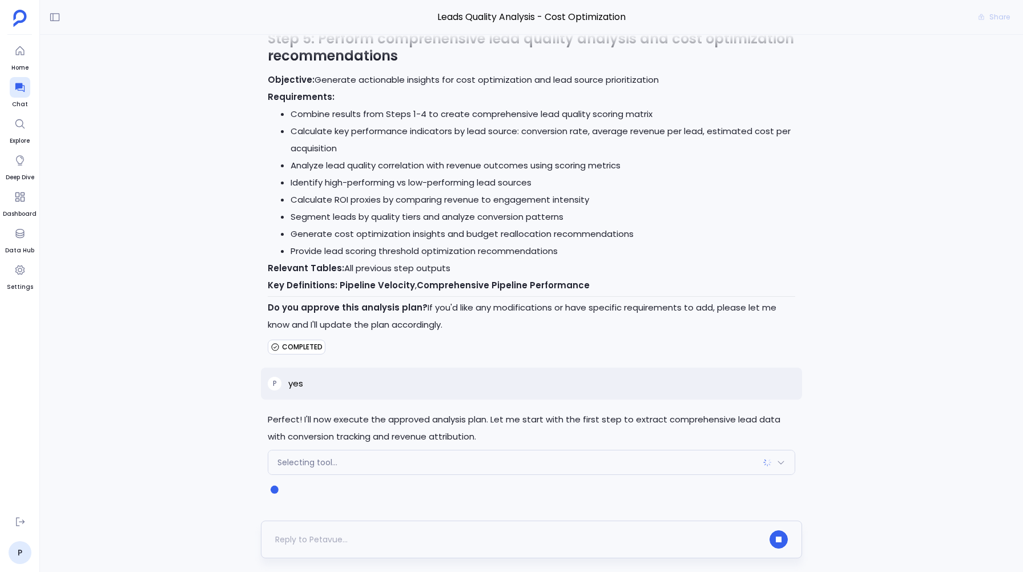
scroll to position [1526, 0]
